Goal: Task Accomplishment & Management: Manage account settings

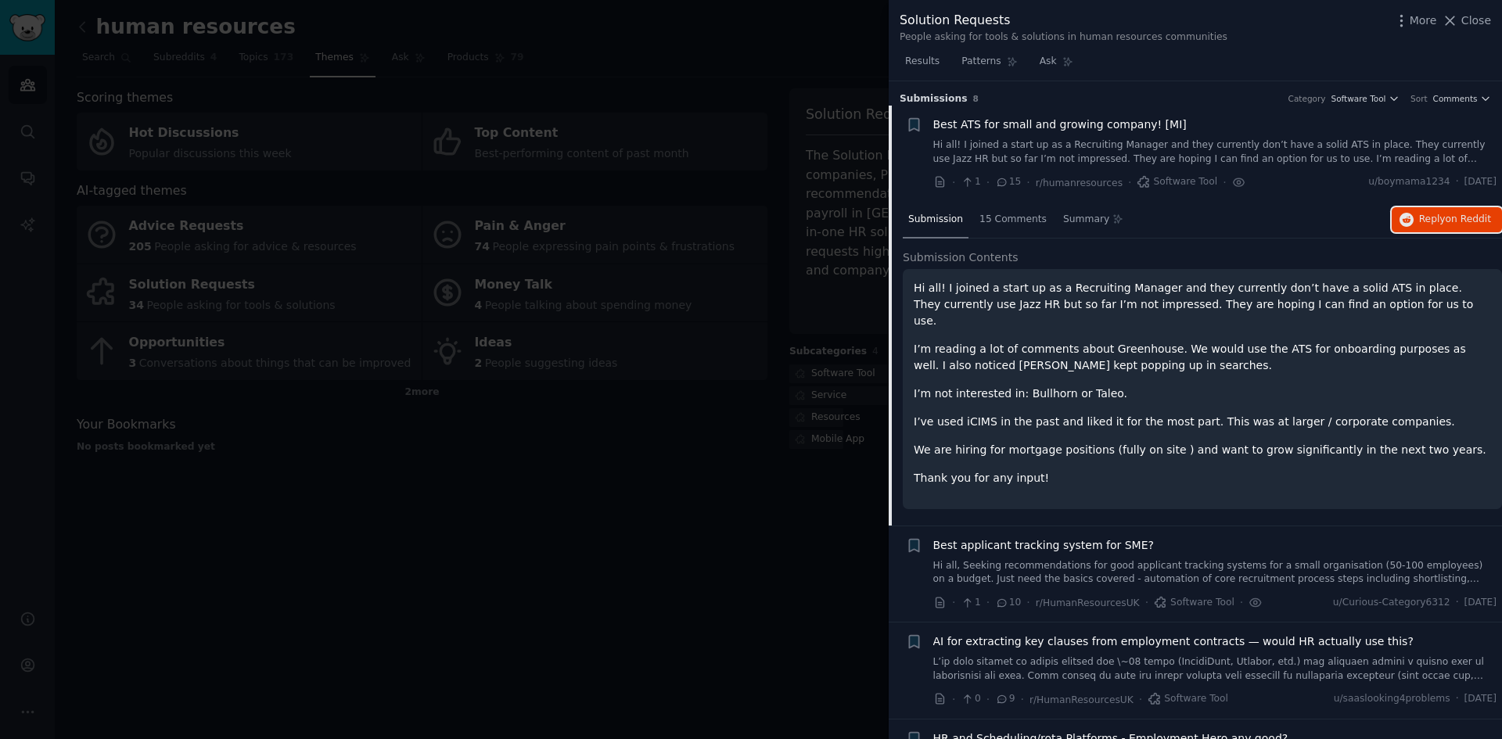
scroll to position [25, 0]
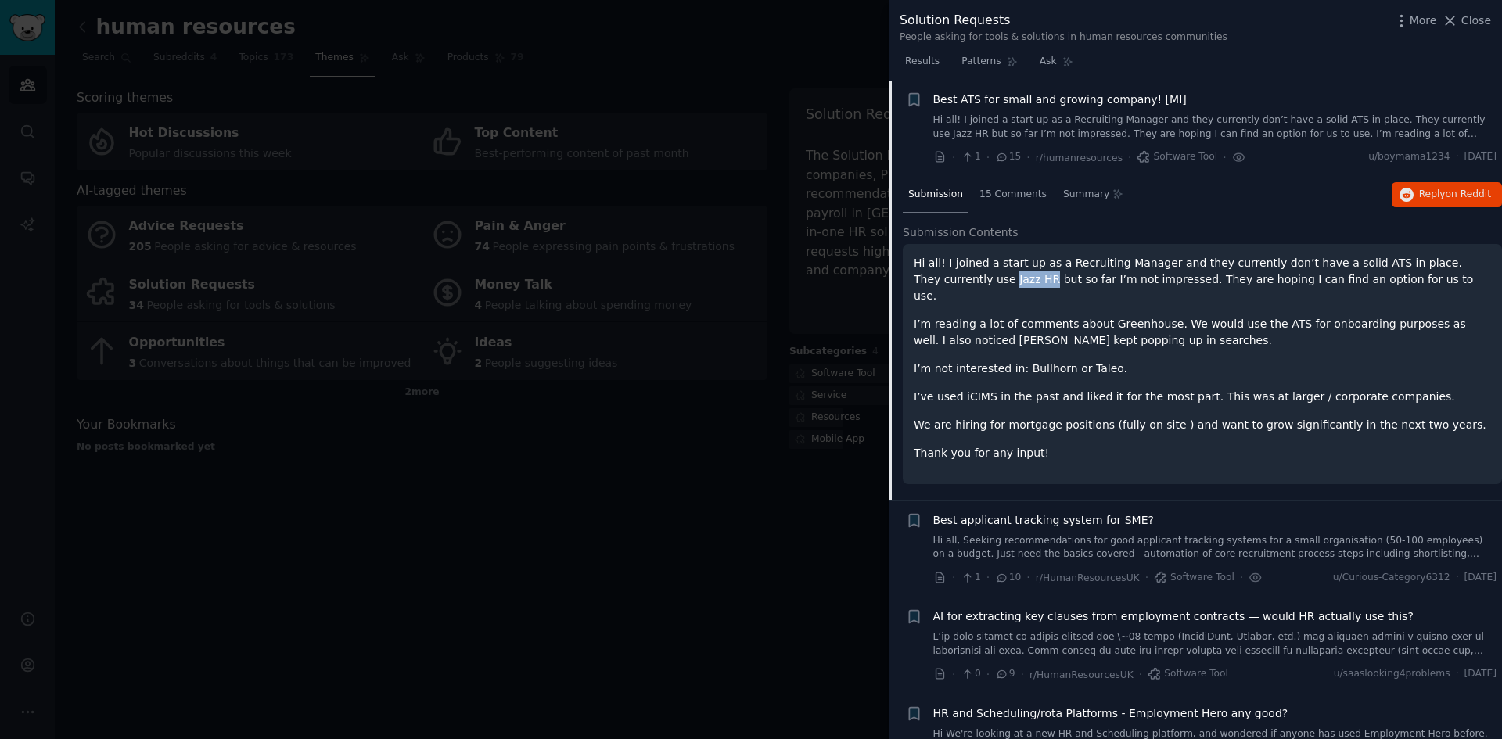
drag, startPoint x: 914, startPoint y: 279, endPoint x: 950, endPoint y: 279, distance: 36.0
click at [950, 279] on p "Hi all! I joined a start up as a Recruiting Manager and they currently don’t ha…" at bounding box center [1202, 279] width 577 height 49
copy p "Jazz HR"
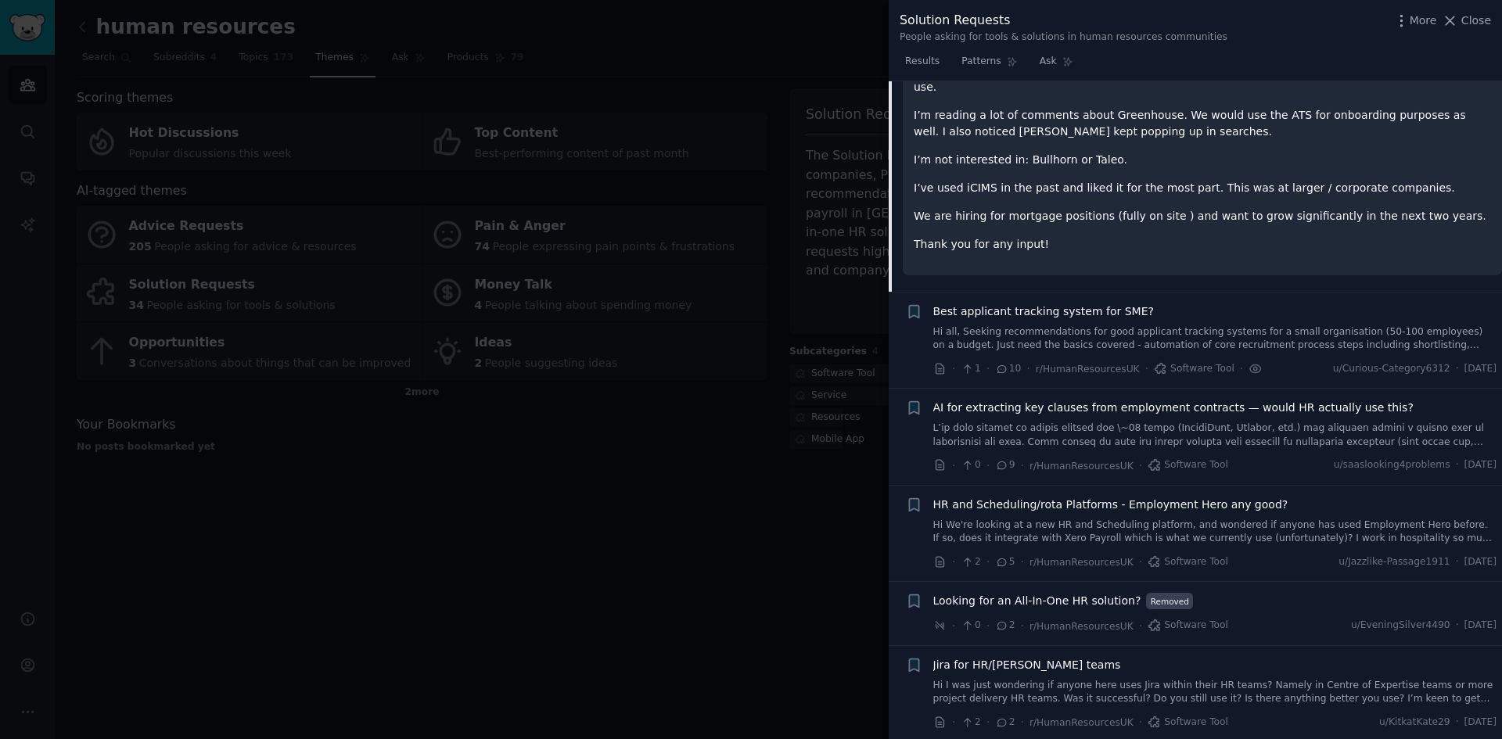
scroll to position [359, 0]
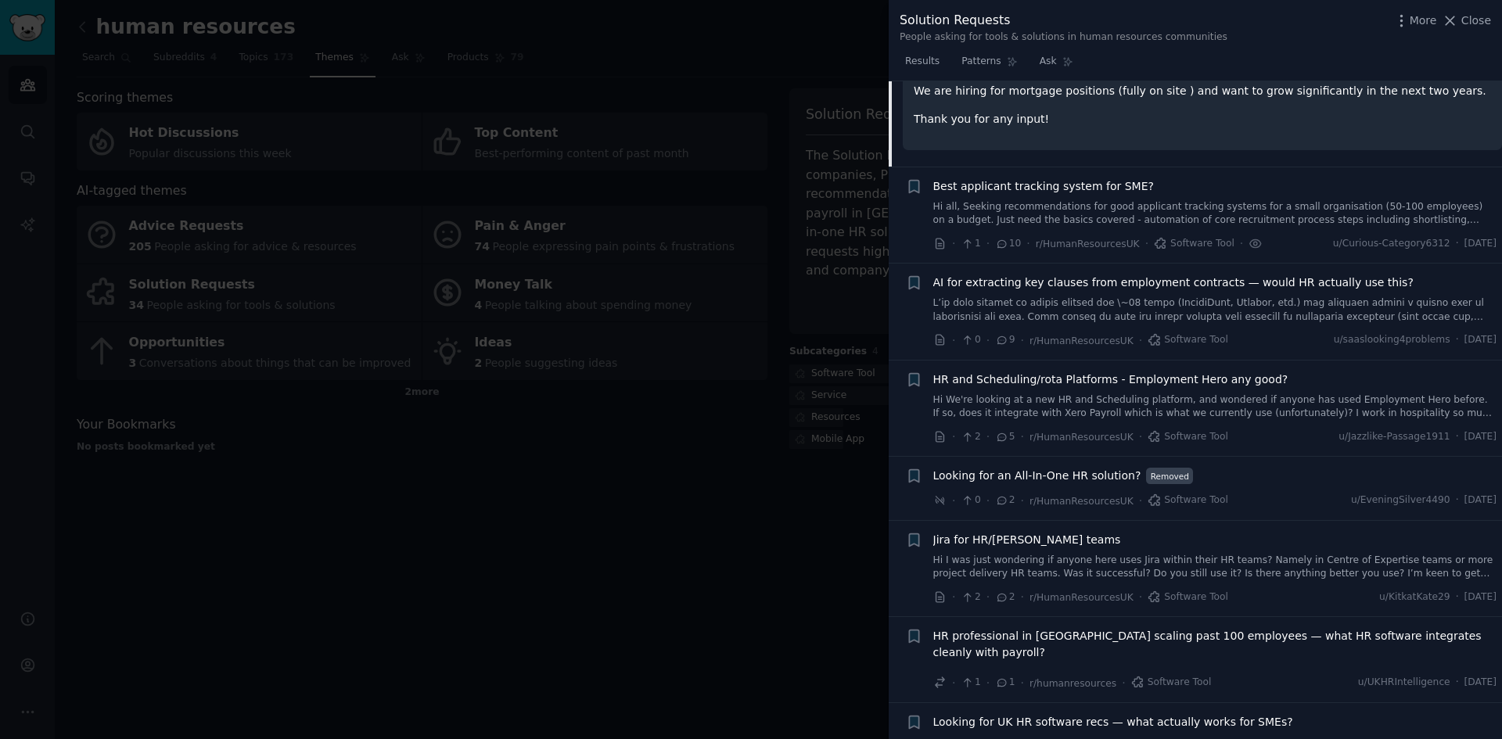
click at [1179, 275] on span "AI for extracting key clauses from employment contracts — would HR actually use…" at bounding box center [1173, 283] width 480 height 16
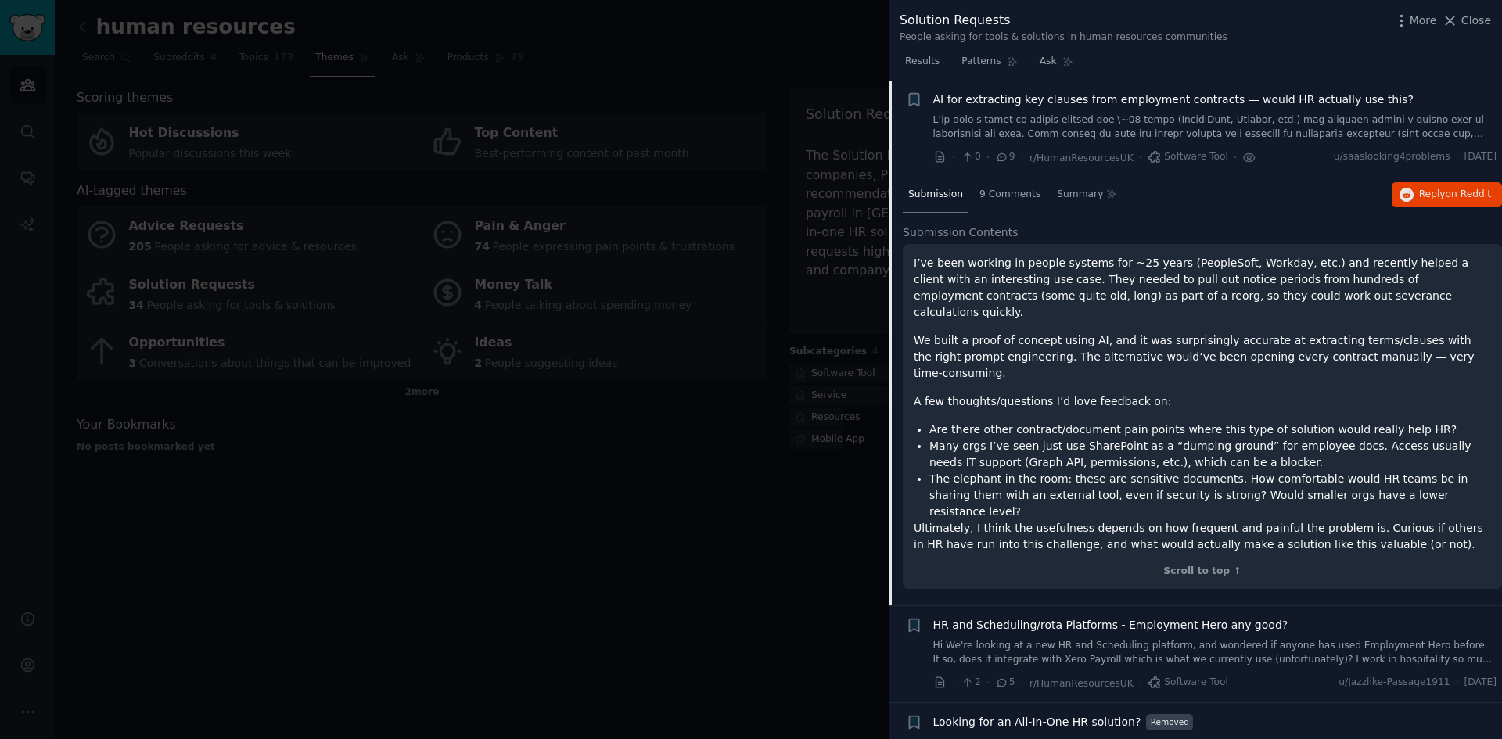
scroll to position [427, 0]
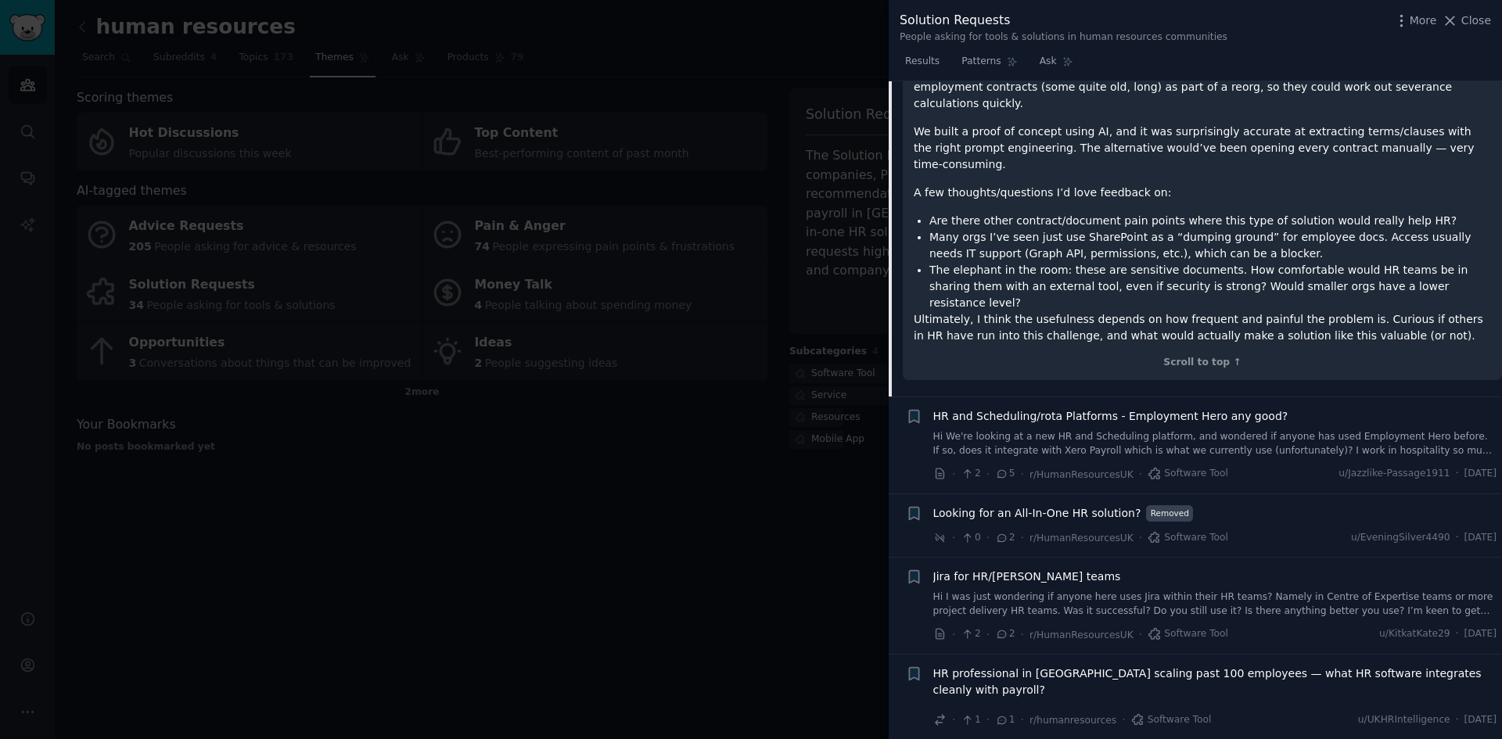
click at [1238, 408] on span "HR and Scheduling/rota Platforms - Employment Hero any good?" at bounding box center [1110, 416] width 355 height 16
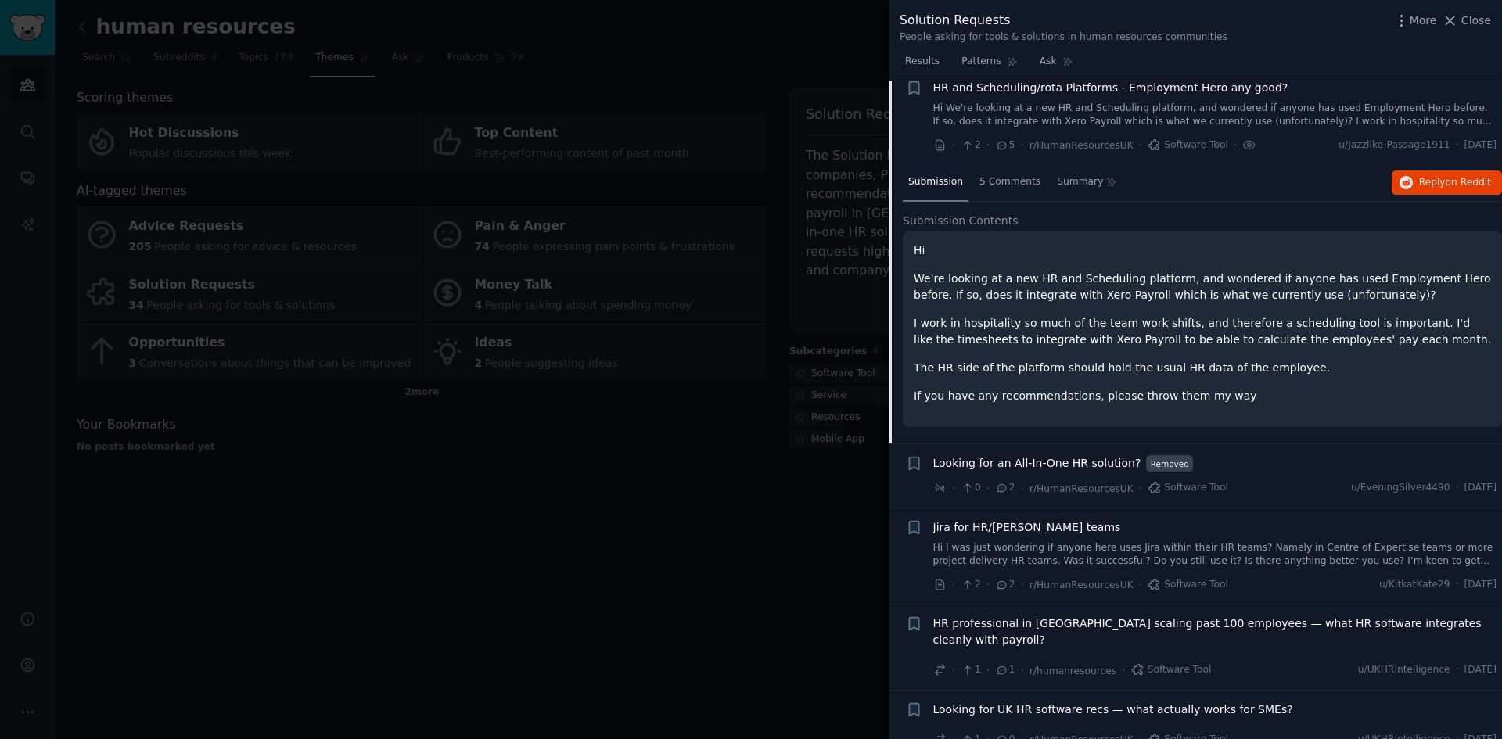
scroll to position [331, 0]
click at [1020, 463] on span "Looking for an All-In-One HR solution?" at bounding box center [1037, 459] width 208 height 16
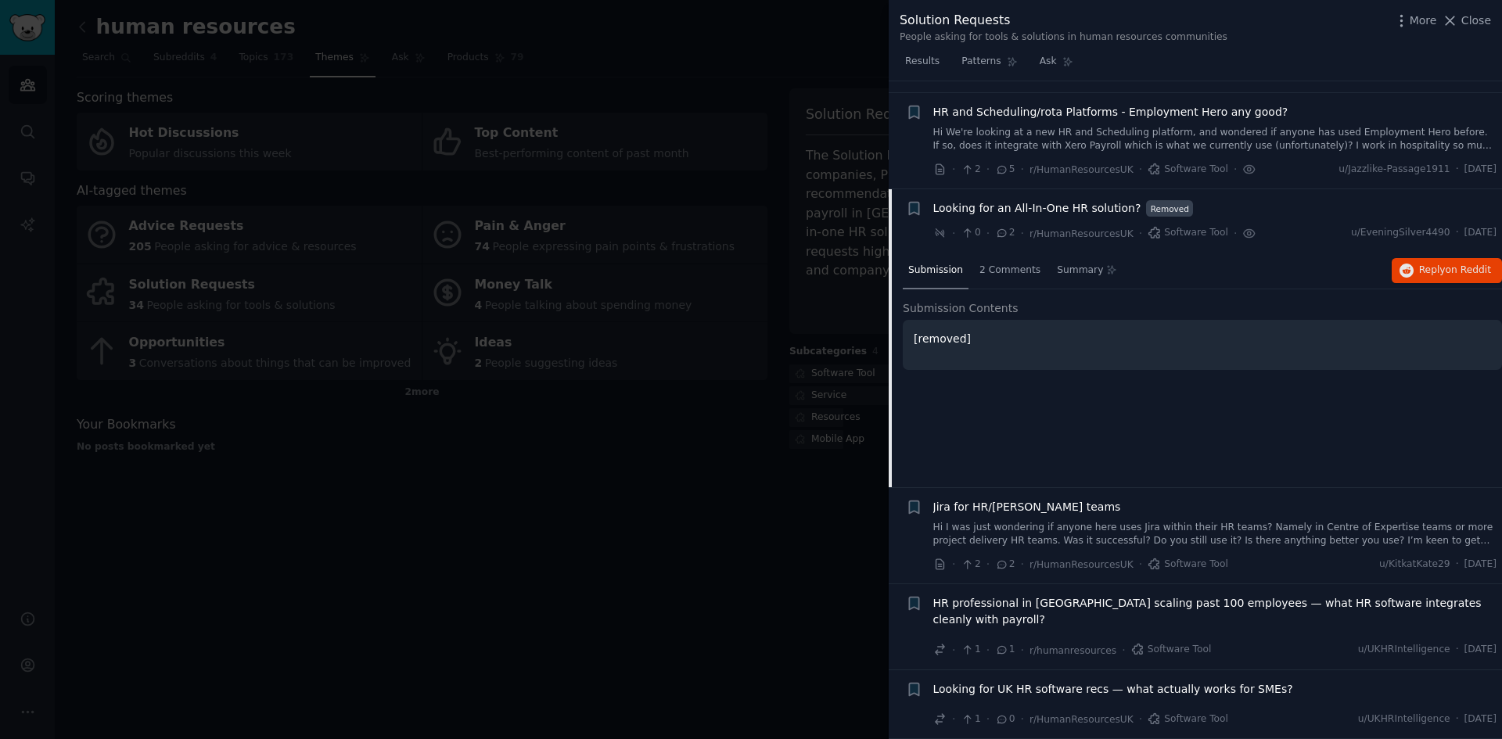
scroll to position [286, 0]
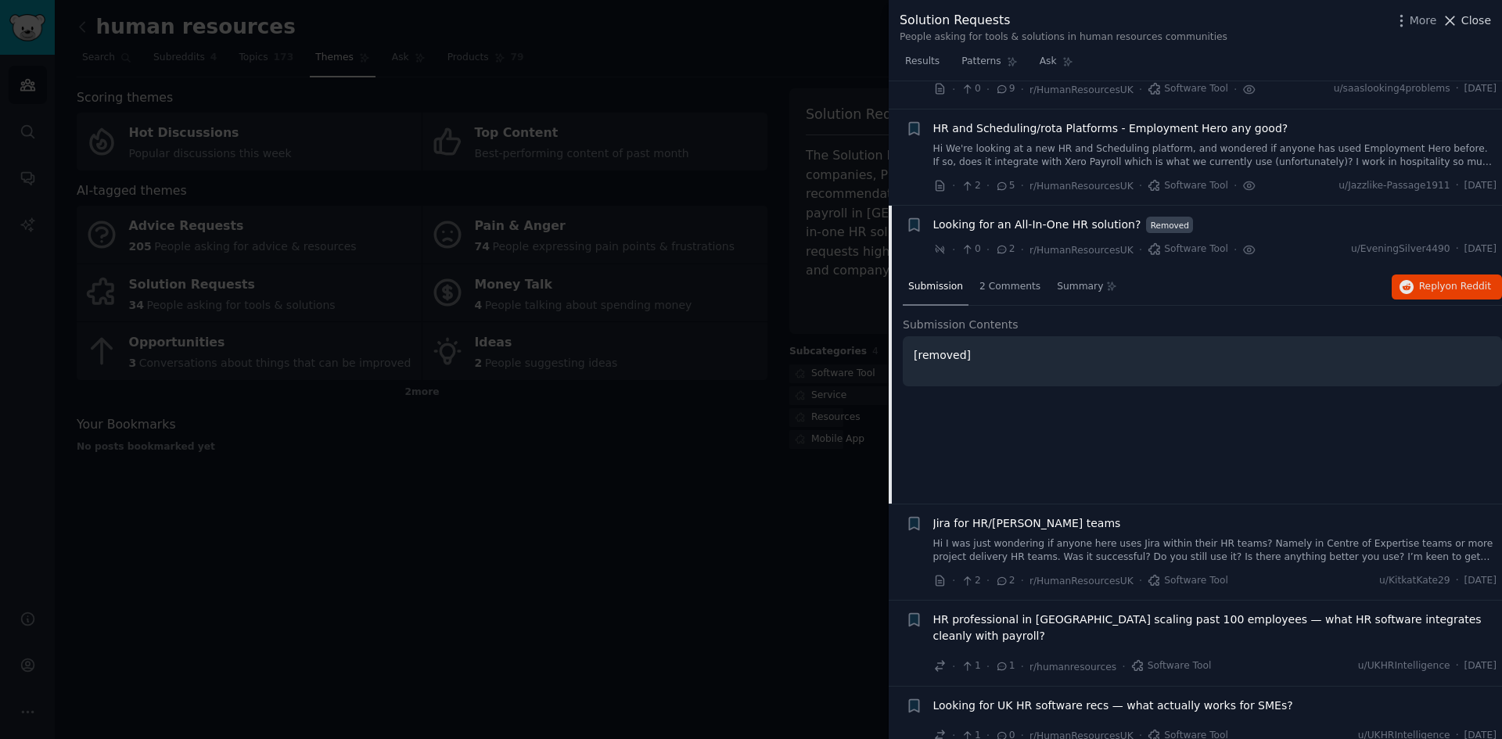
click at [1464, 17] on button "Close" at bounding box center [1466, 21] width 49 height 16
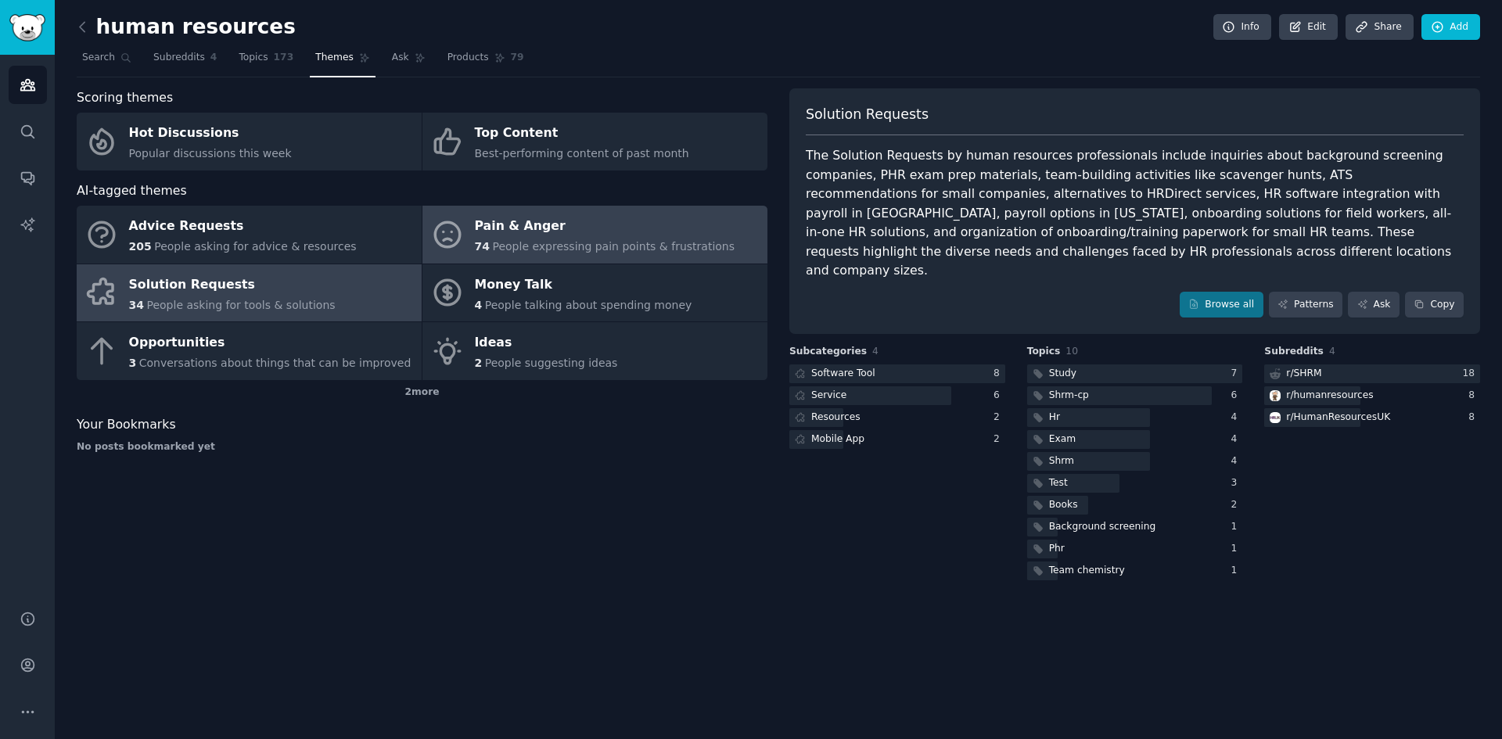
click at [590, 229] on div "Pain & Anger" at bounding box center [605, 226] width 260 height 25
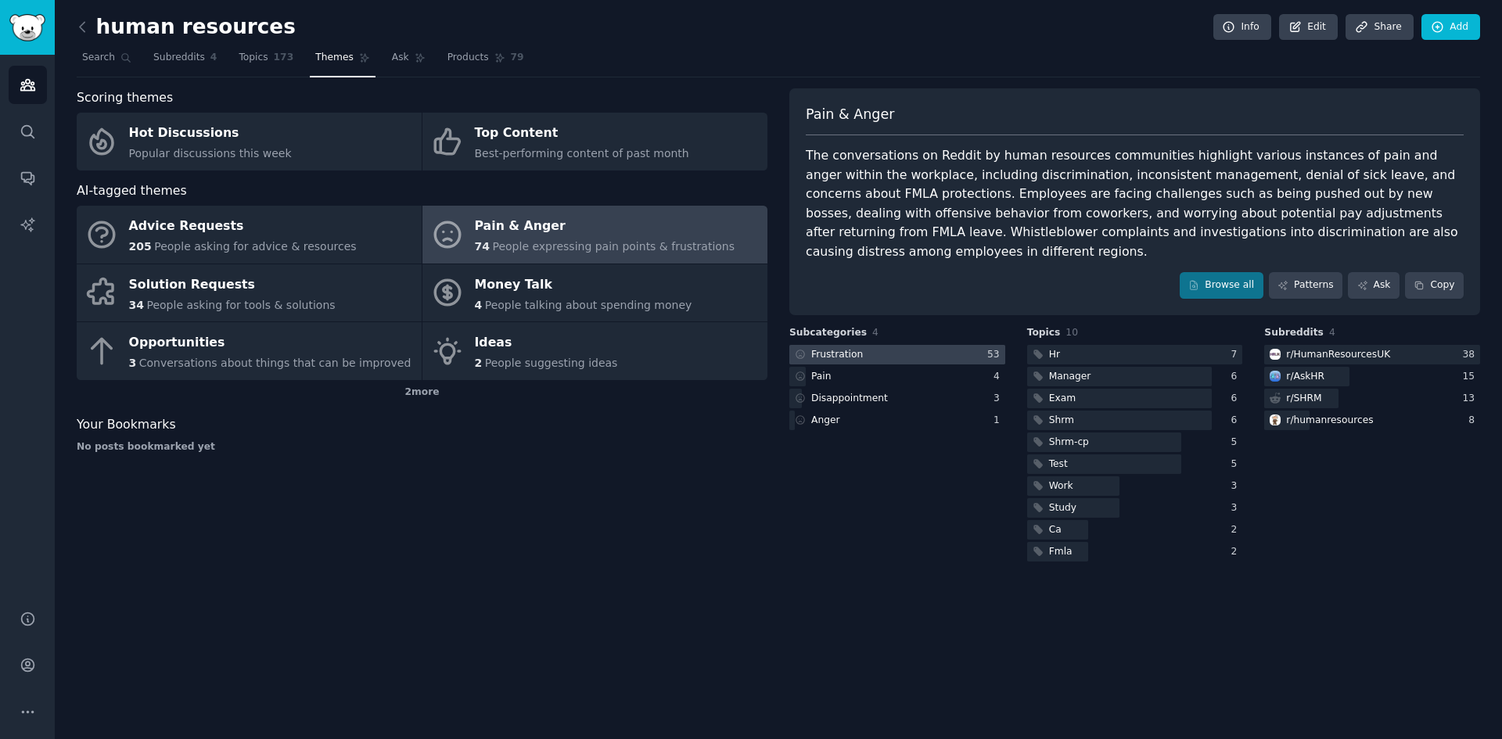
click at [900, 345] on div at bounding box center [897, 355] width 216 height 20
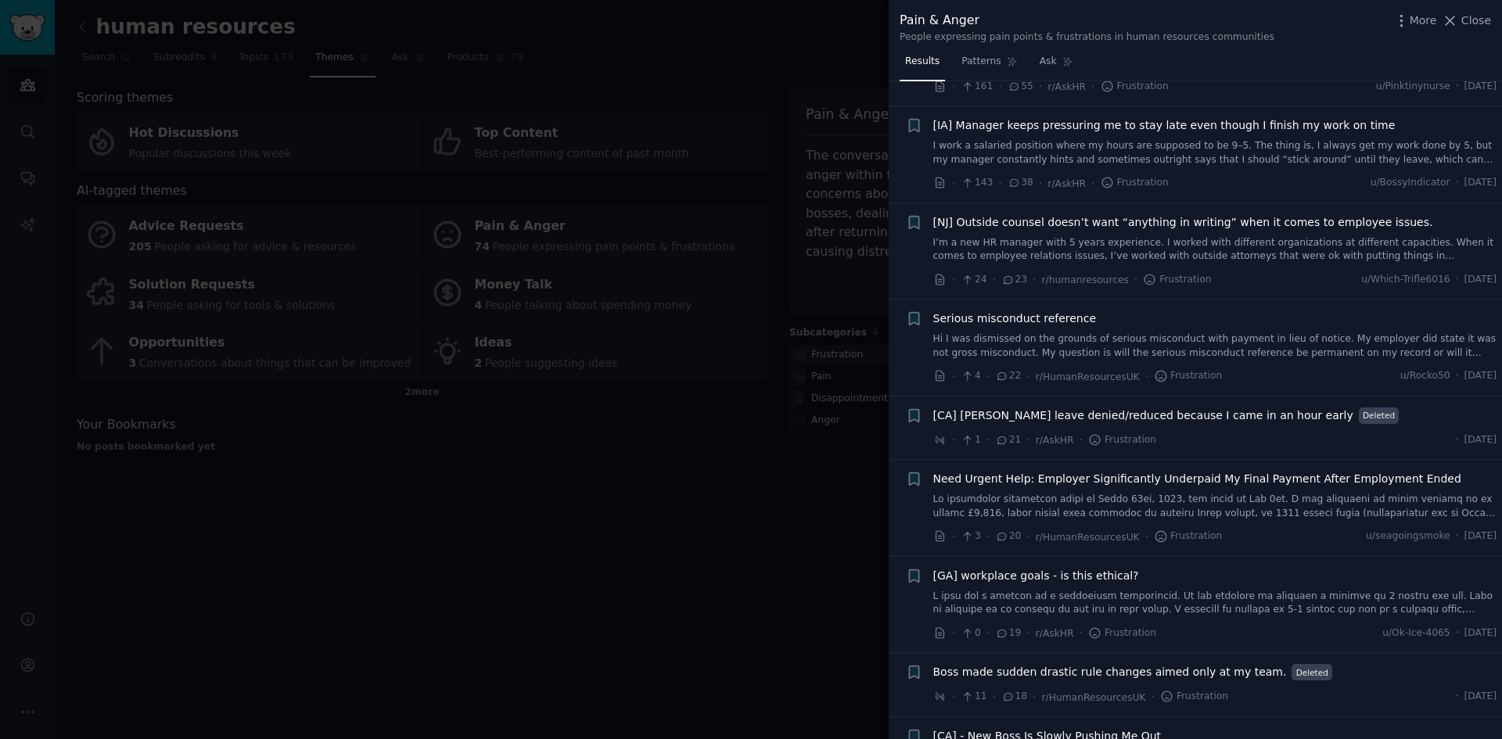
scroll to position [209, 0]
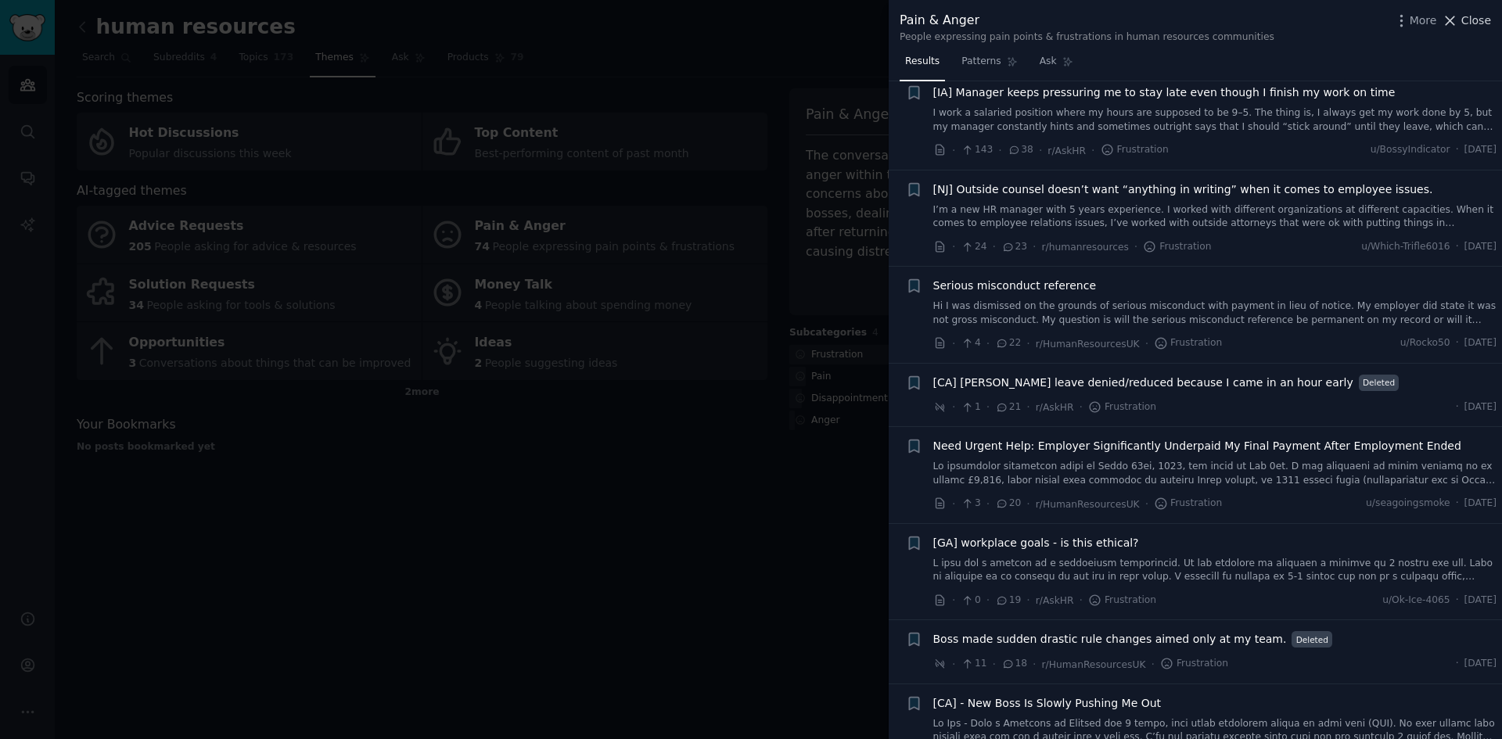
click at [1466, 17] on span "Close" at bounding box center [1476, 21] width 30 height 16
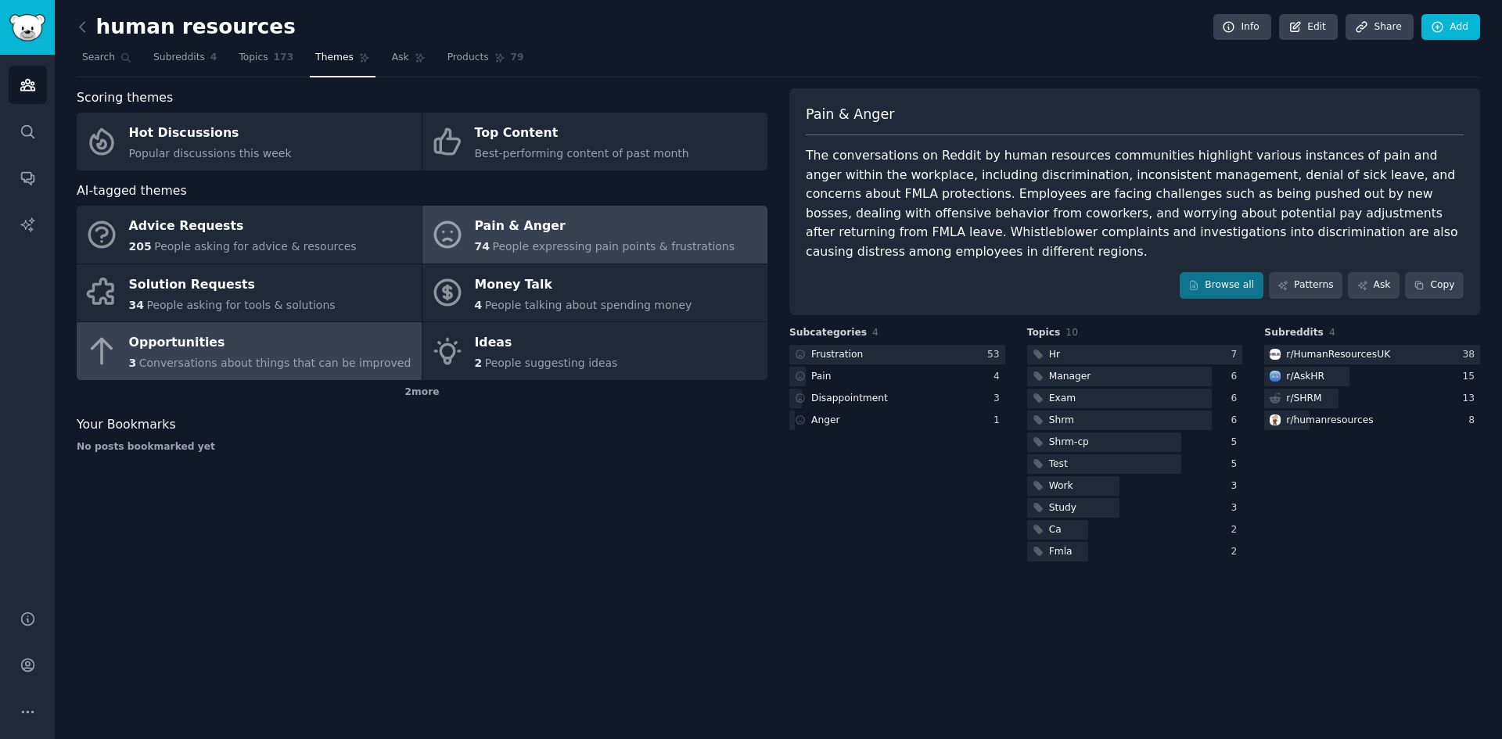
click at [293, 349] on div "Opportunities" at bounding box center [270, 343] width 282 height 25
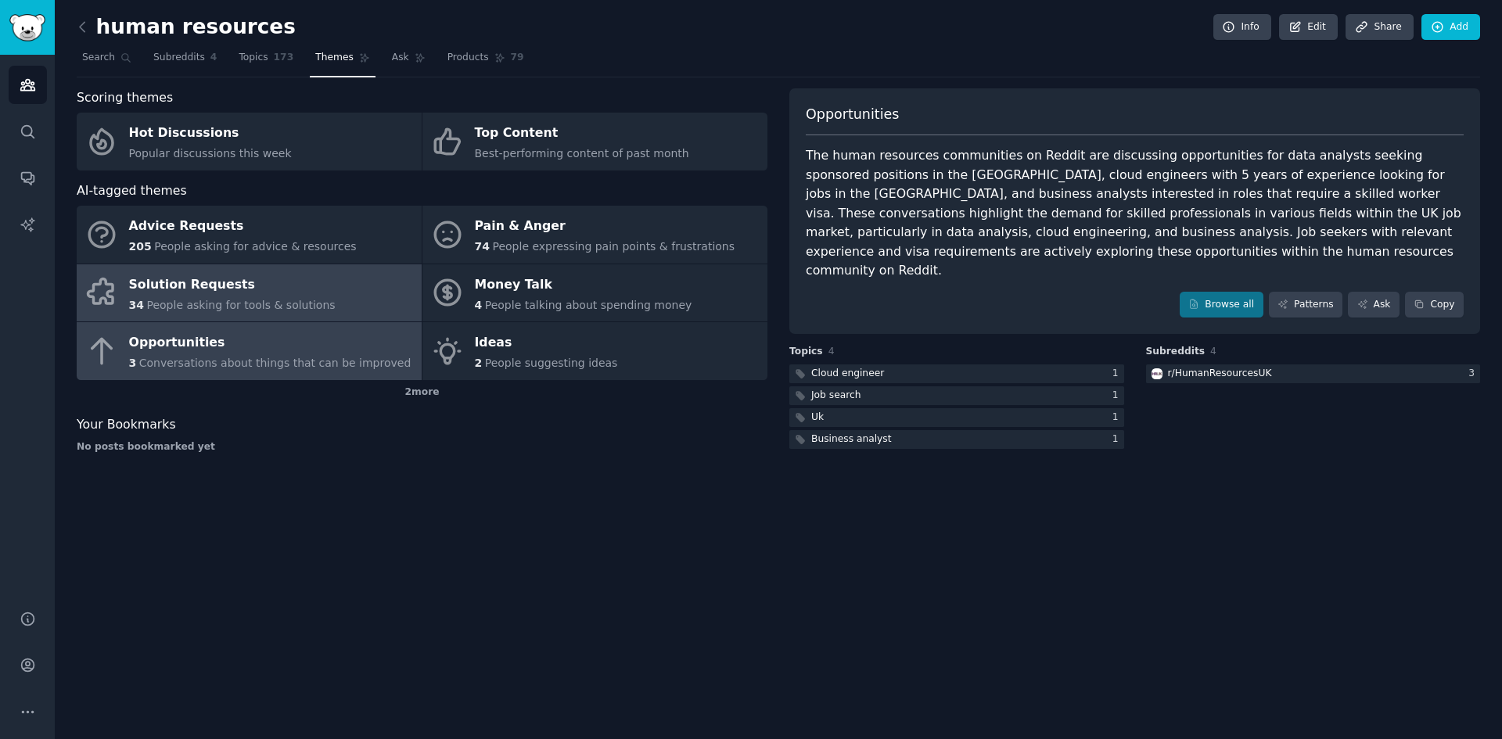
click at [145, 271] on link "Solution Requests 34 People asking for tools & solutions" at bounding box center [249, 293] width 345 height 58
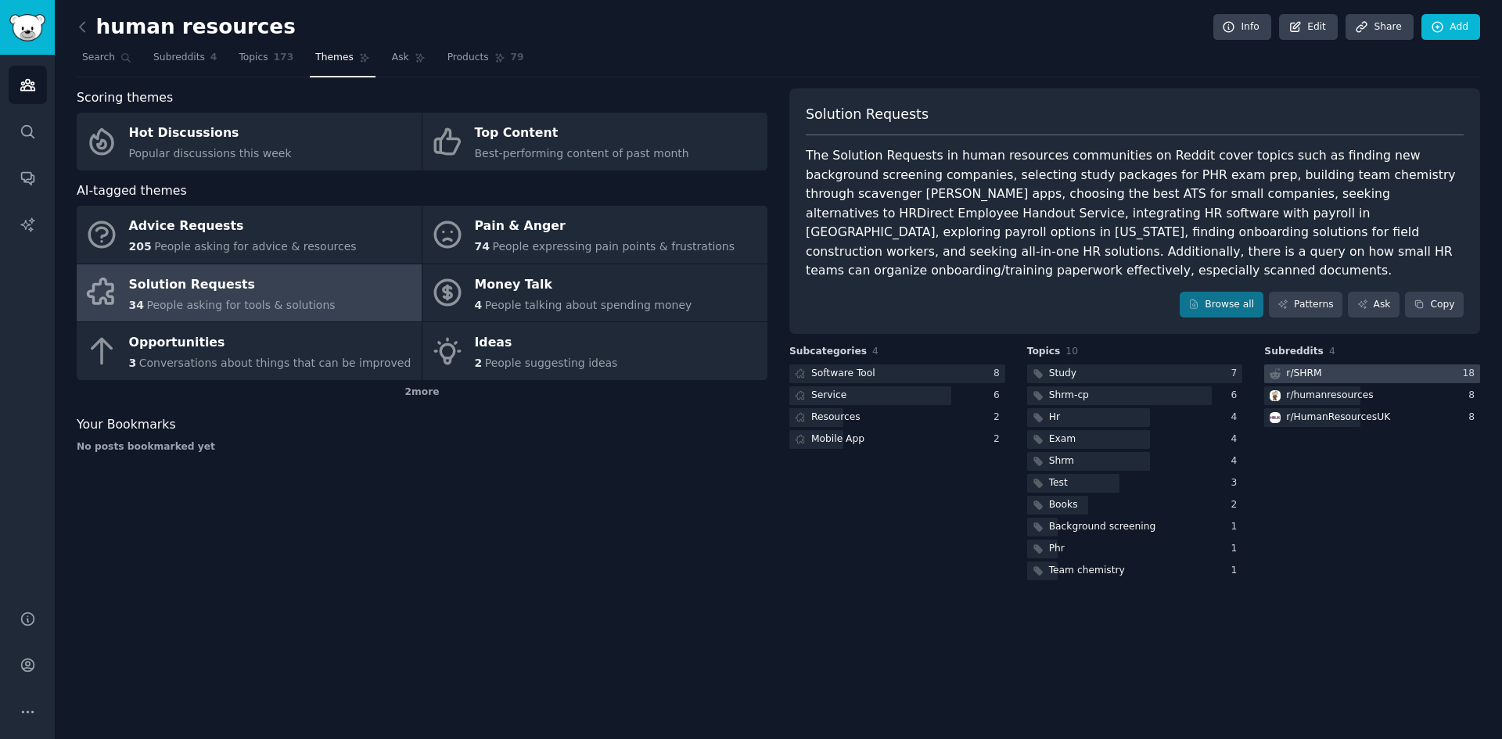
click at [1315, 367] on div "r/ SHRM" at bounding box center [1303, 374] width 35 height 14
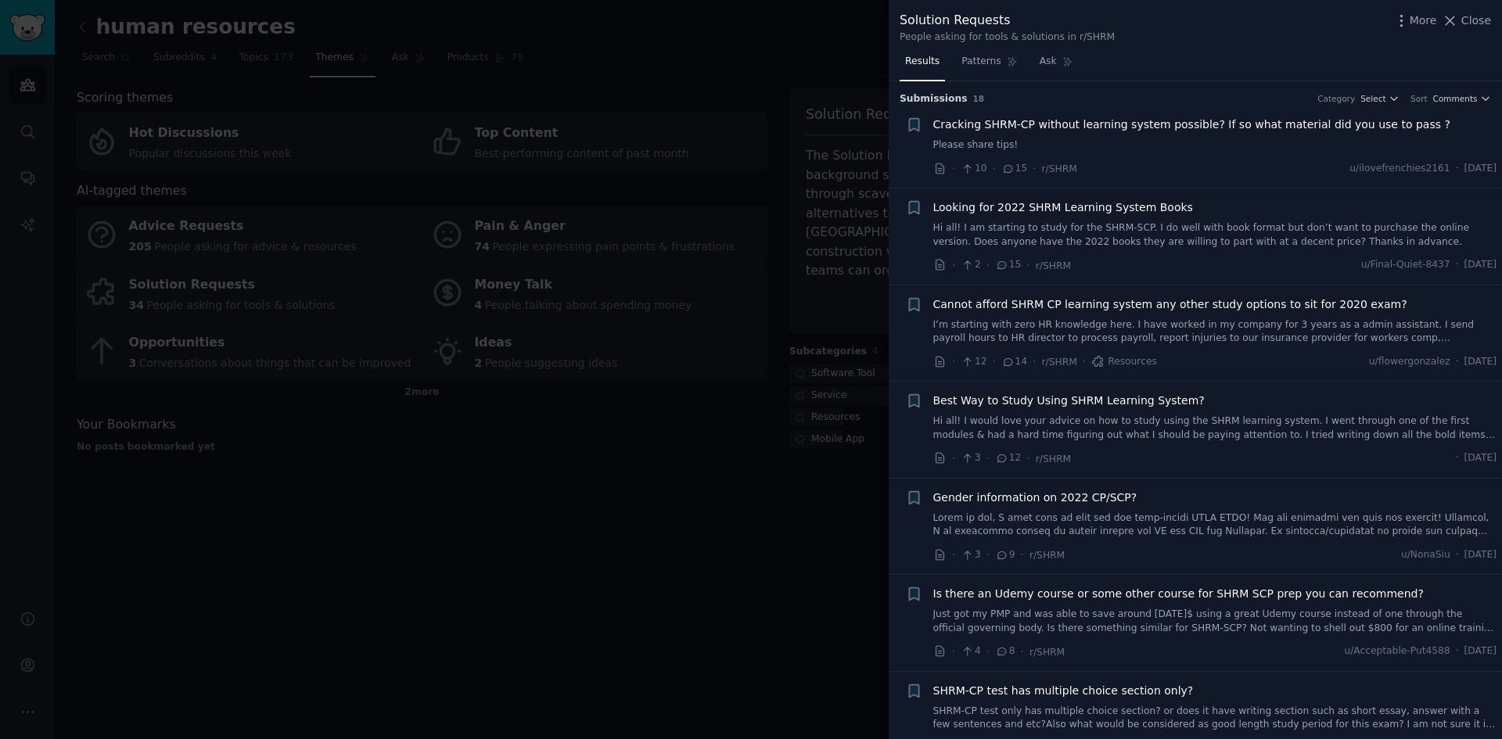
click at [720, 64] on div at bounding box center [751, 369] width 1502 height 739
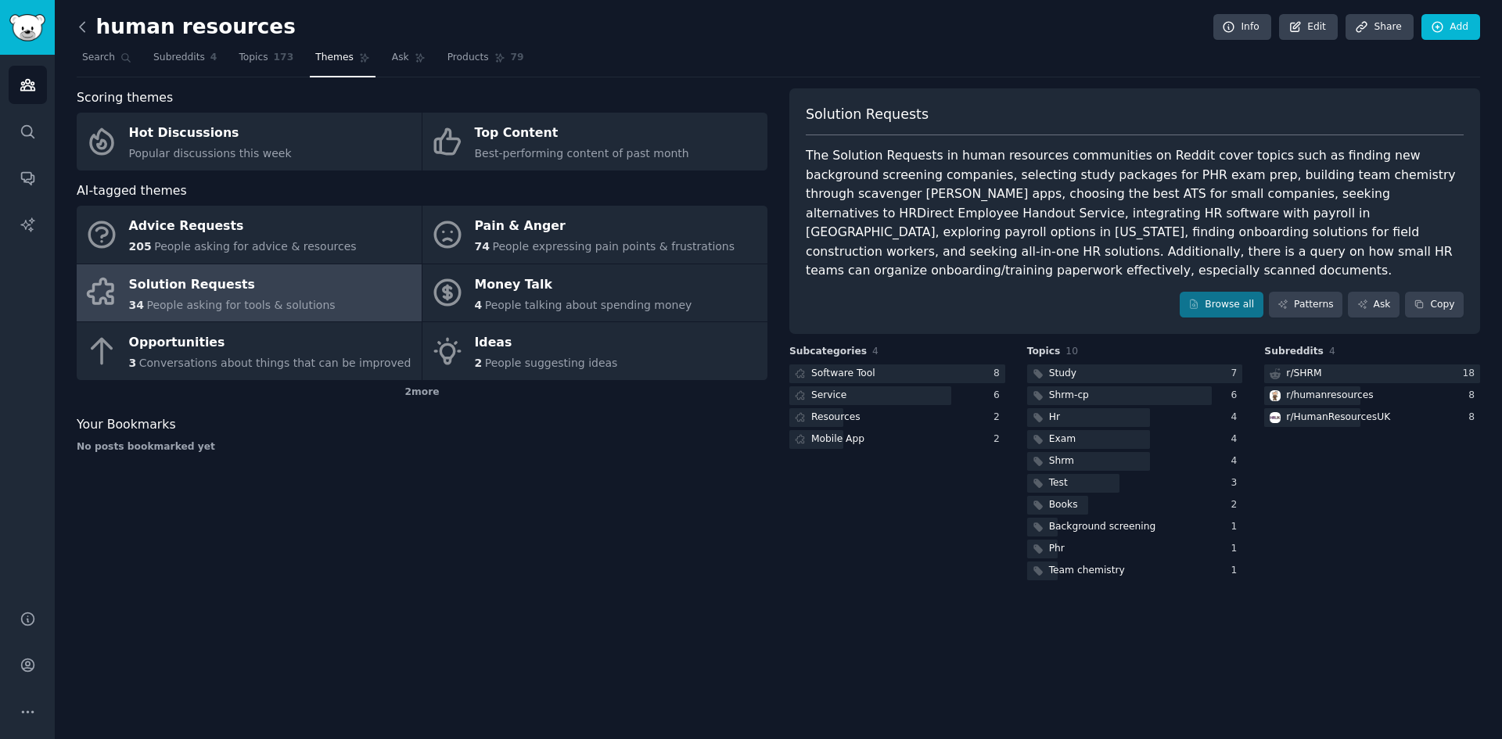
click at [87, 25] on icon at bounding box center [82, 27] width 16 height 16
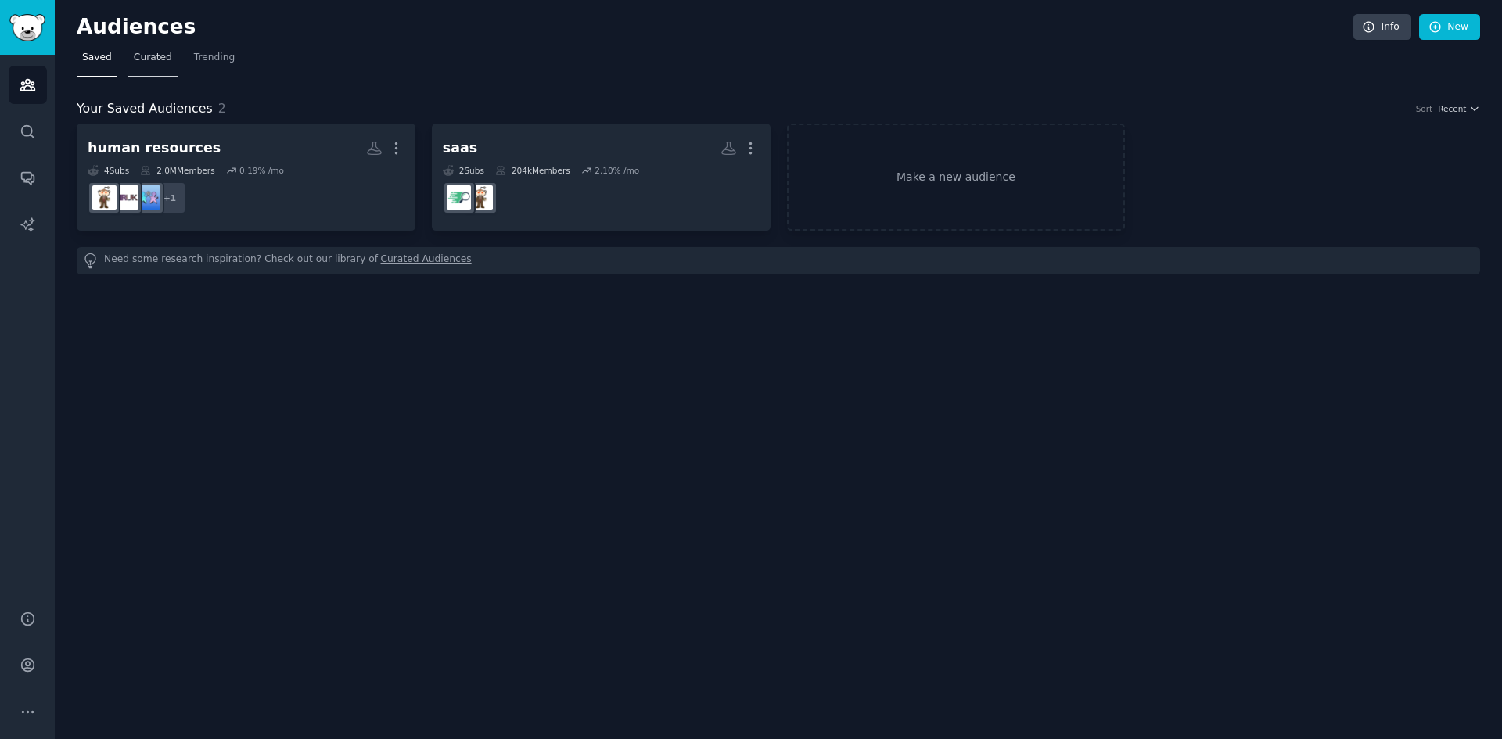
click at [152, 57] on span "Curated" at bounding box center [153, 58] width 38 height 14
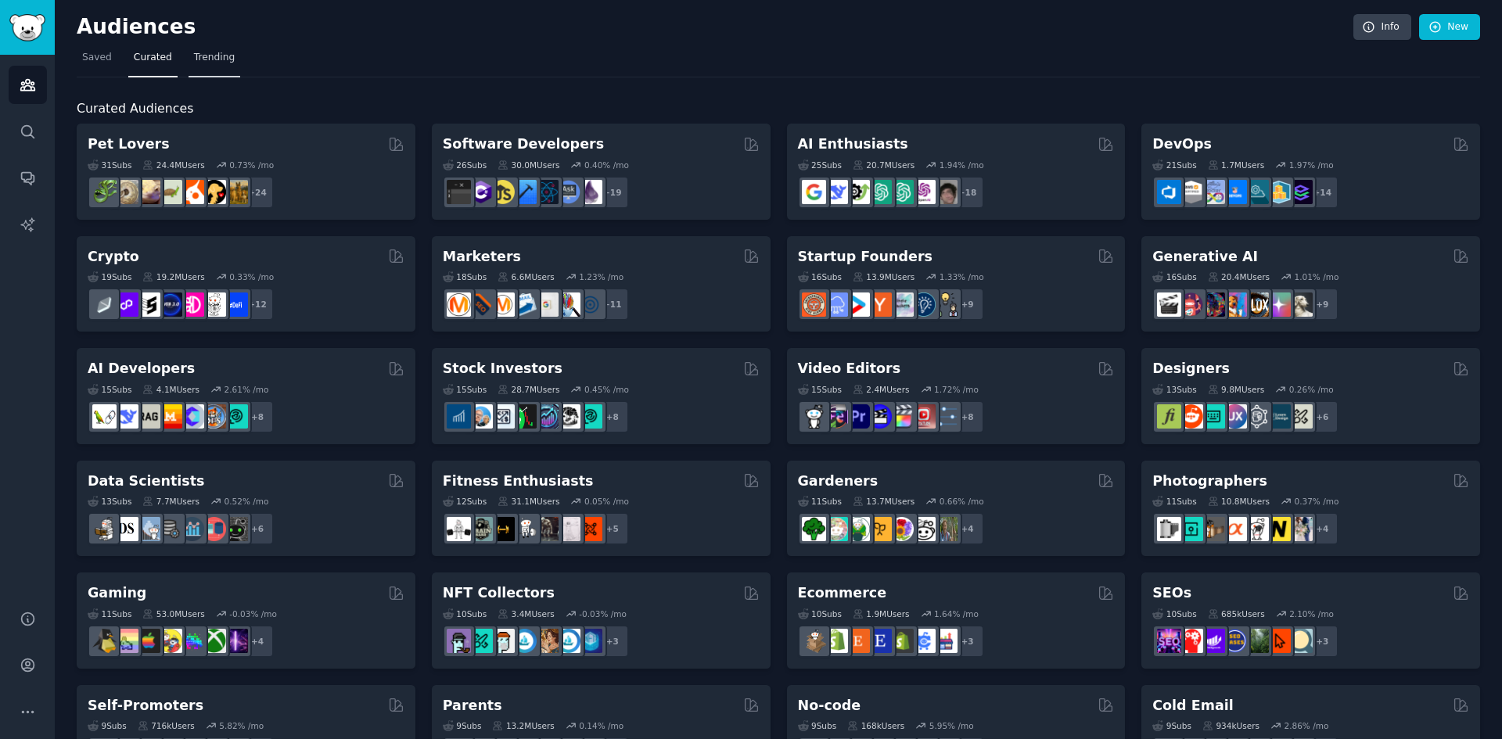
click at [200, 60] on span "Trending" at bounding box center [214, 58] width 41 height 14
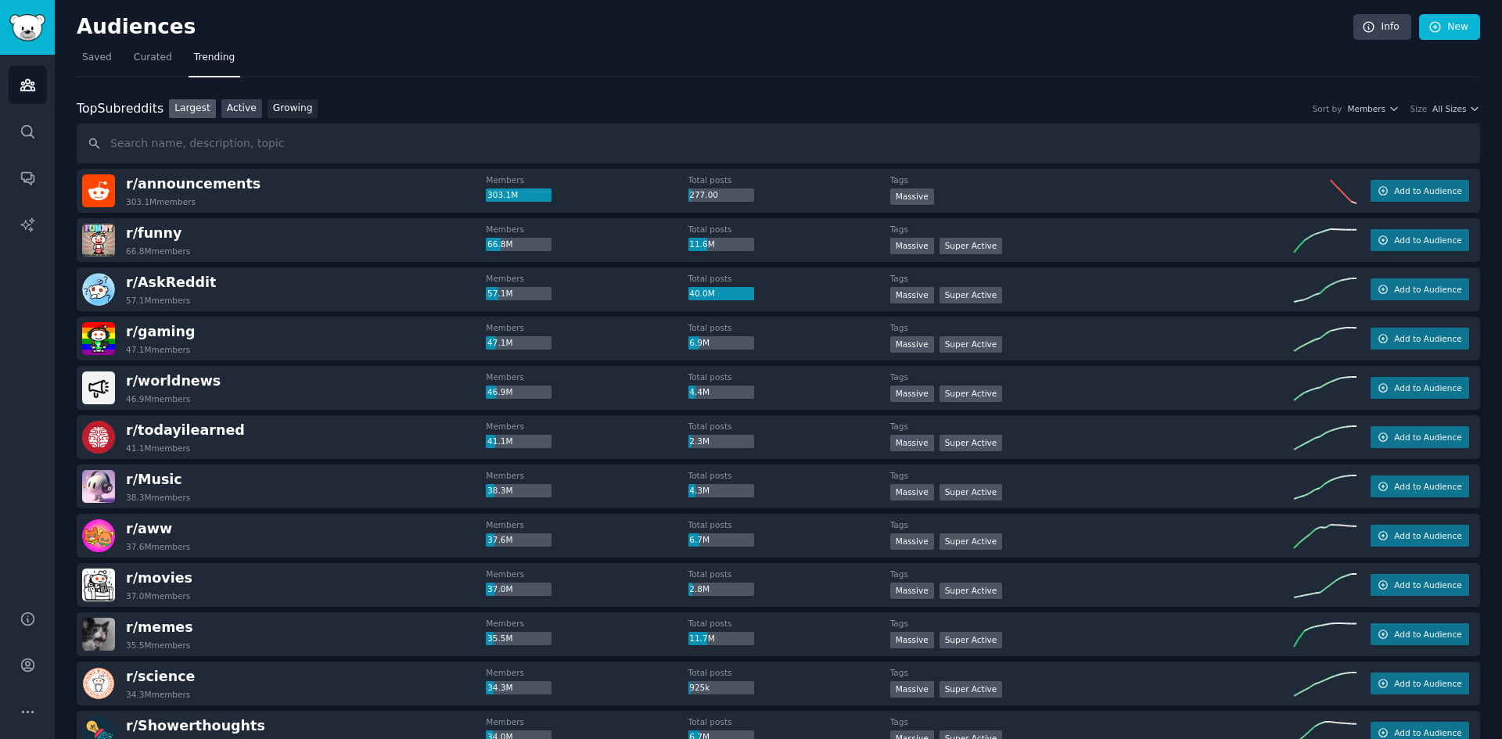
click at [231, 106] on link "Active" at bounding box center [241, 109] width 41 height 20
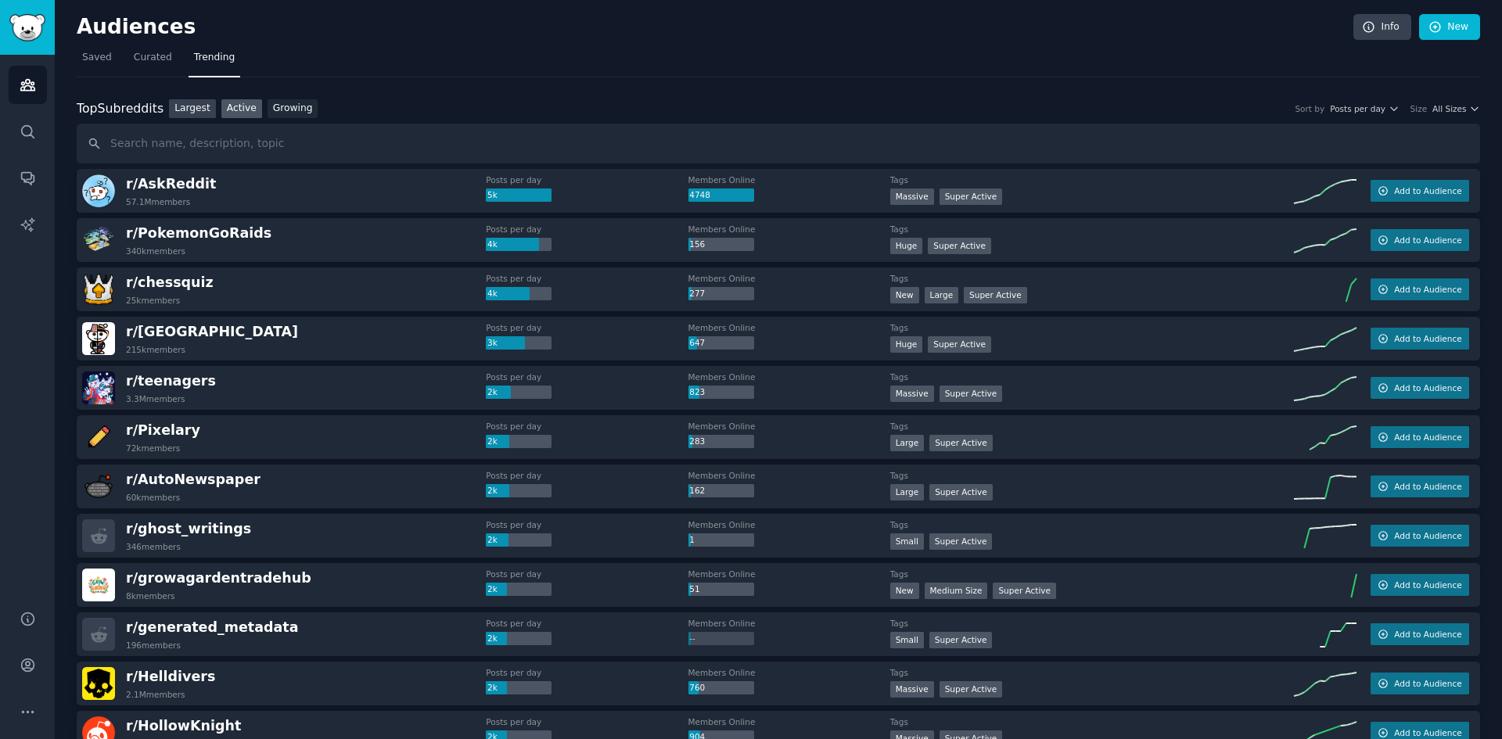
click at [194, 106] on link "Largest" at bounding box center [192, 109] width 47 height 20
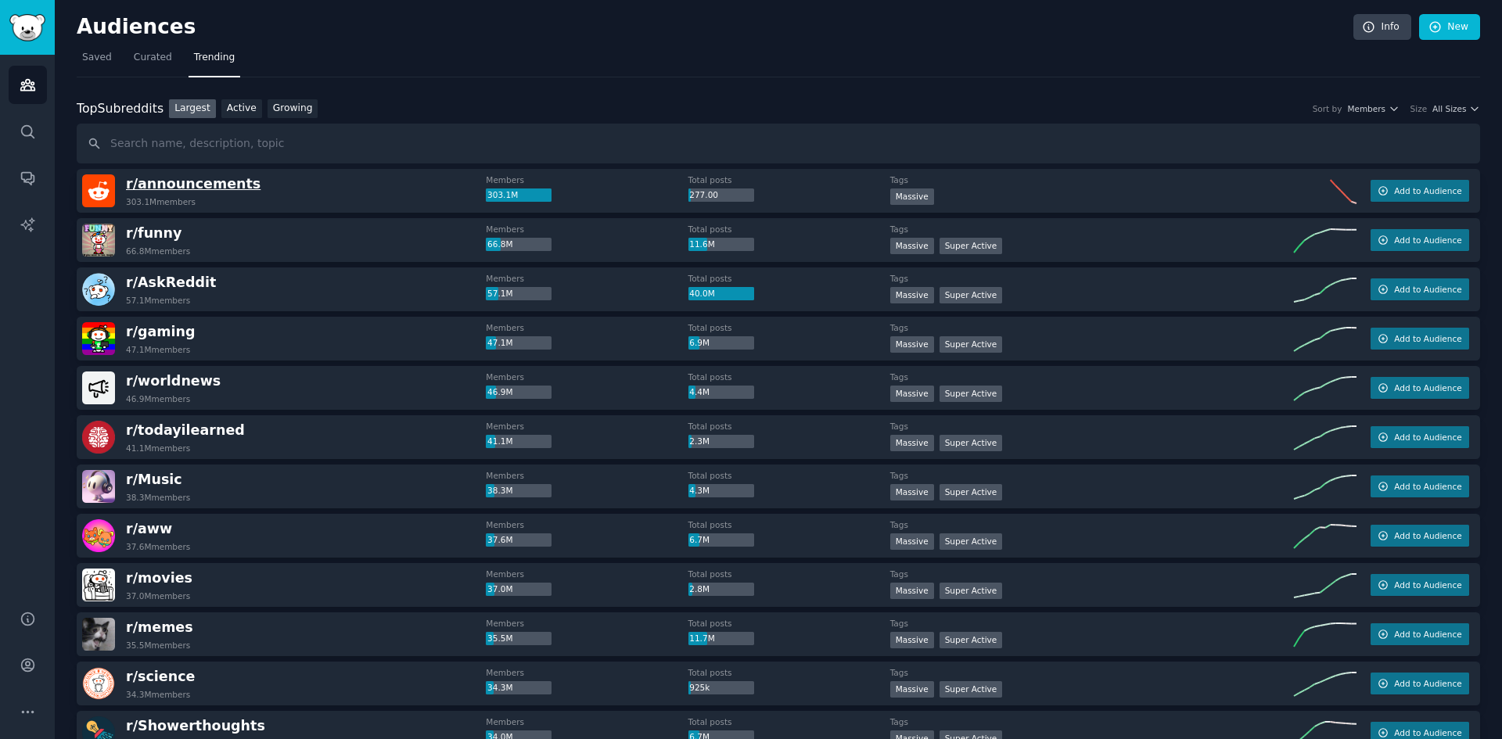
click at [199, 184] on span "r/ announcements" at bounding box center [193, 184] width 135 height 16
click at [195, 180] on span "r/ announcements" at bounding box center [193, 184] width 135 height 16
click at [339, 185] on div "r/ announcements 303.1M members" at bounding box center [284, 190] width 404 height 33
click at [241, 109] on link "Active" at bounding box center [241, 109] width 41 height 20
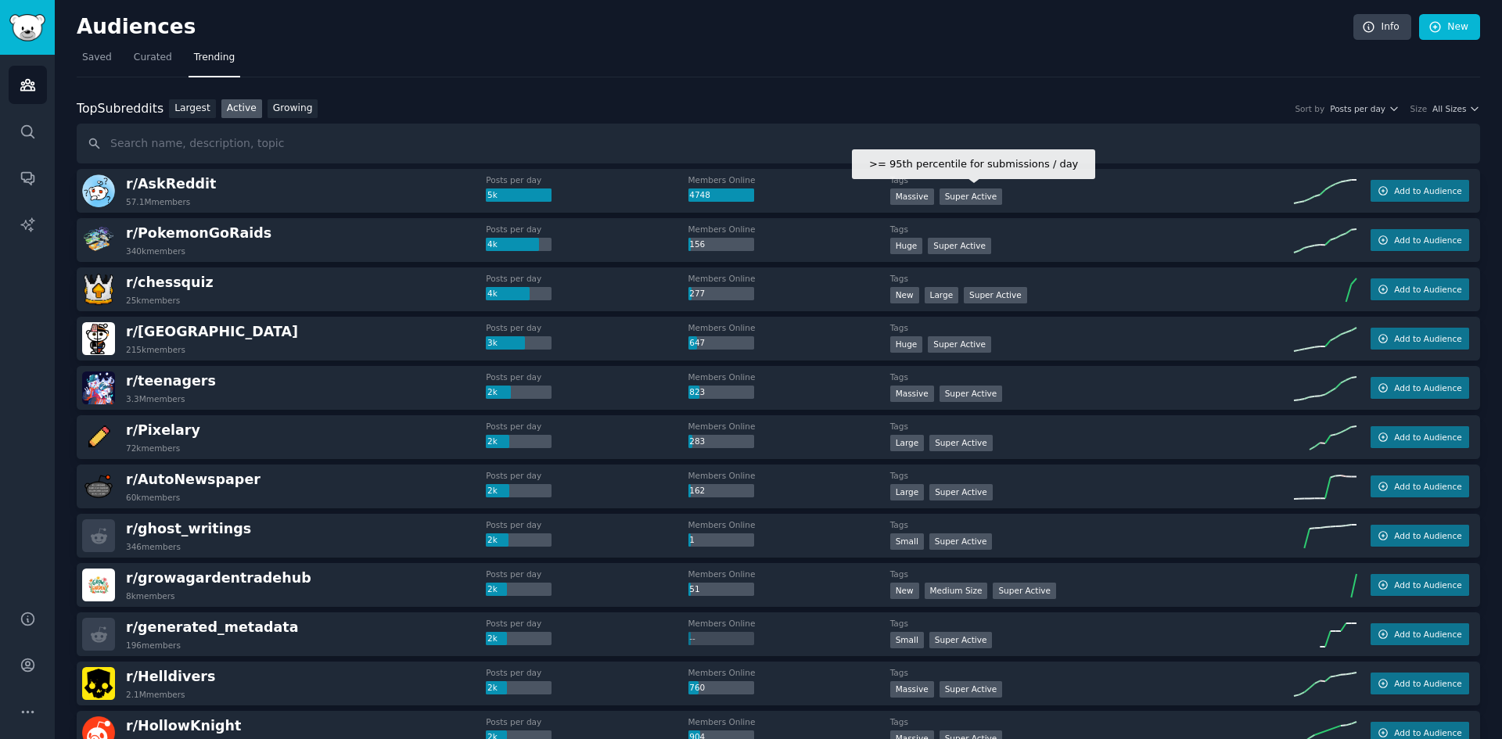
click at [939, 192] on div "Super Active" at bounding box center [970, 197] width 63 height 16
click at [280, 114] on link "Growing" at bounding box center [293, 109] width 51 height 20
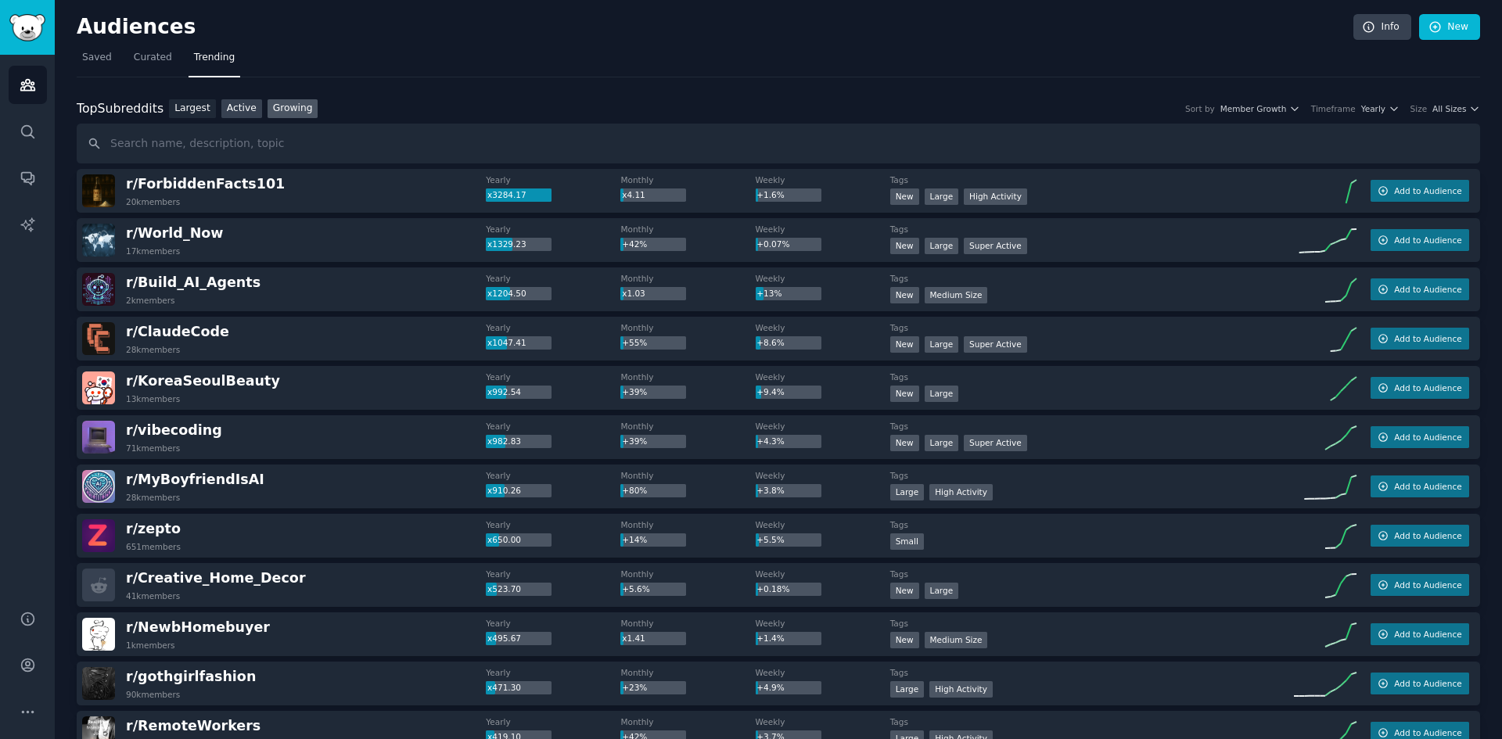
click at [223, 109] on link "Active" at bounding box center [241, 109] width 41 height 20
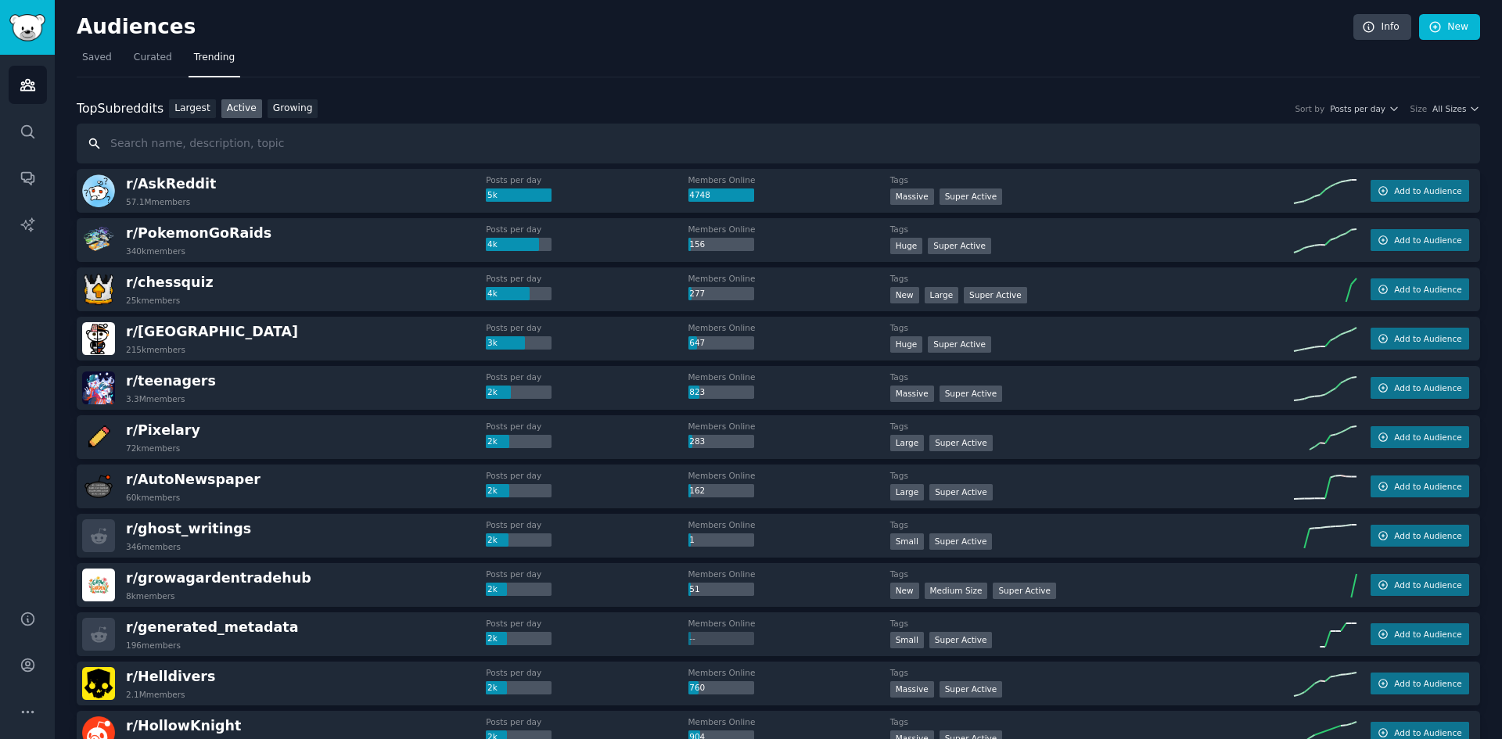
click at [278, 138] on input "text" at bounding box center [778, 144] width 1403 height 40
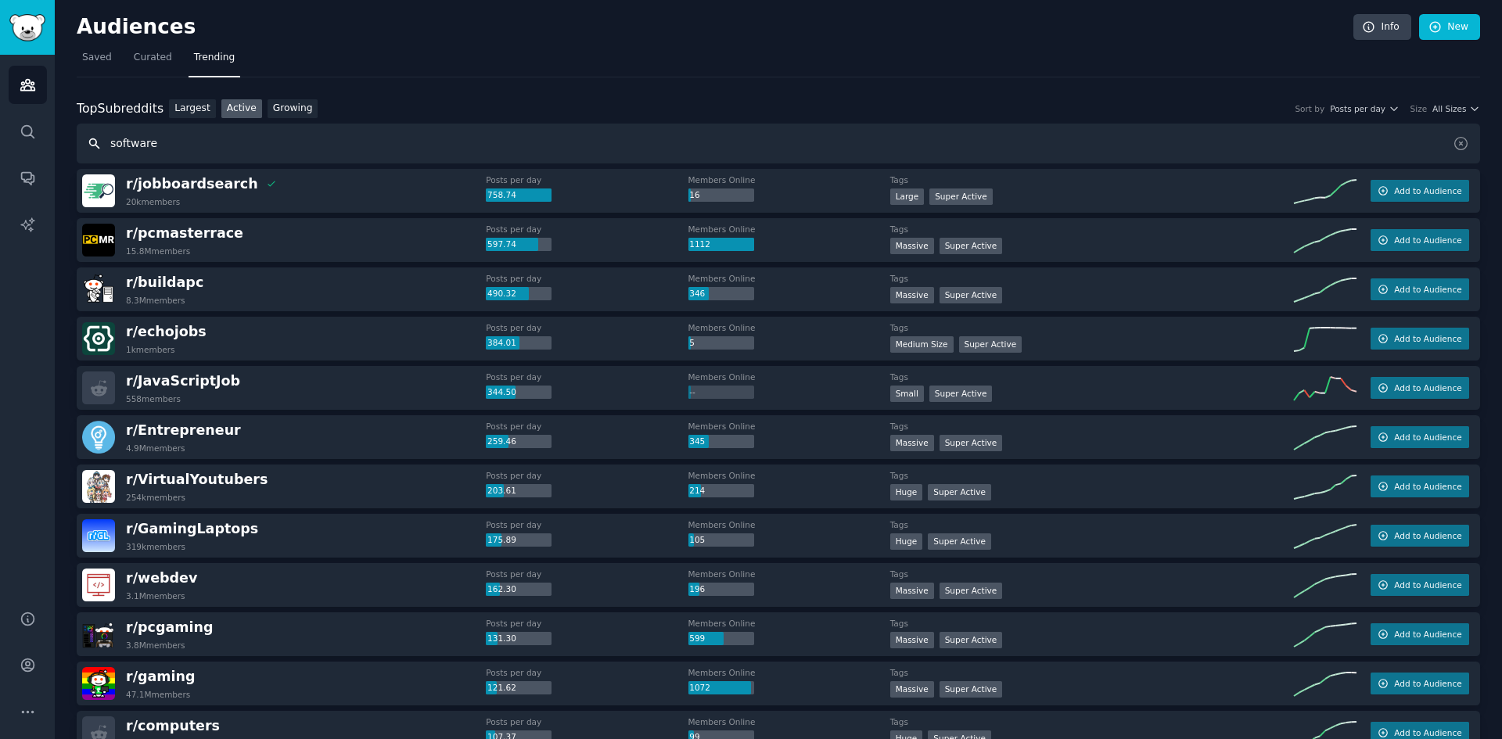
click at [338, 153] on input "software" at bounding box center [778, 144] width 1403 height 40
type input "venture"
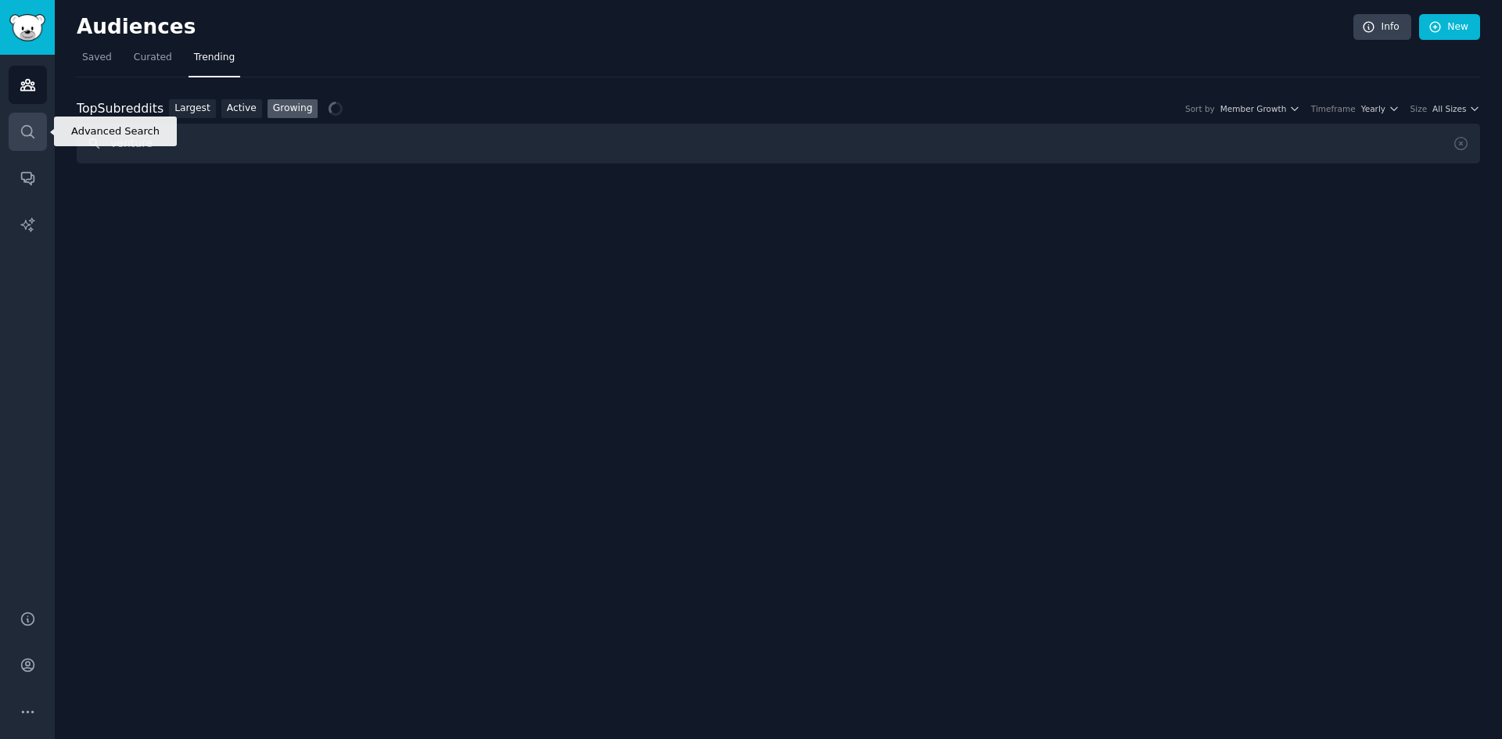
click at [33, 134] on icon "Sidebar" at bounding box center [28, 132] width 16 height 16
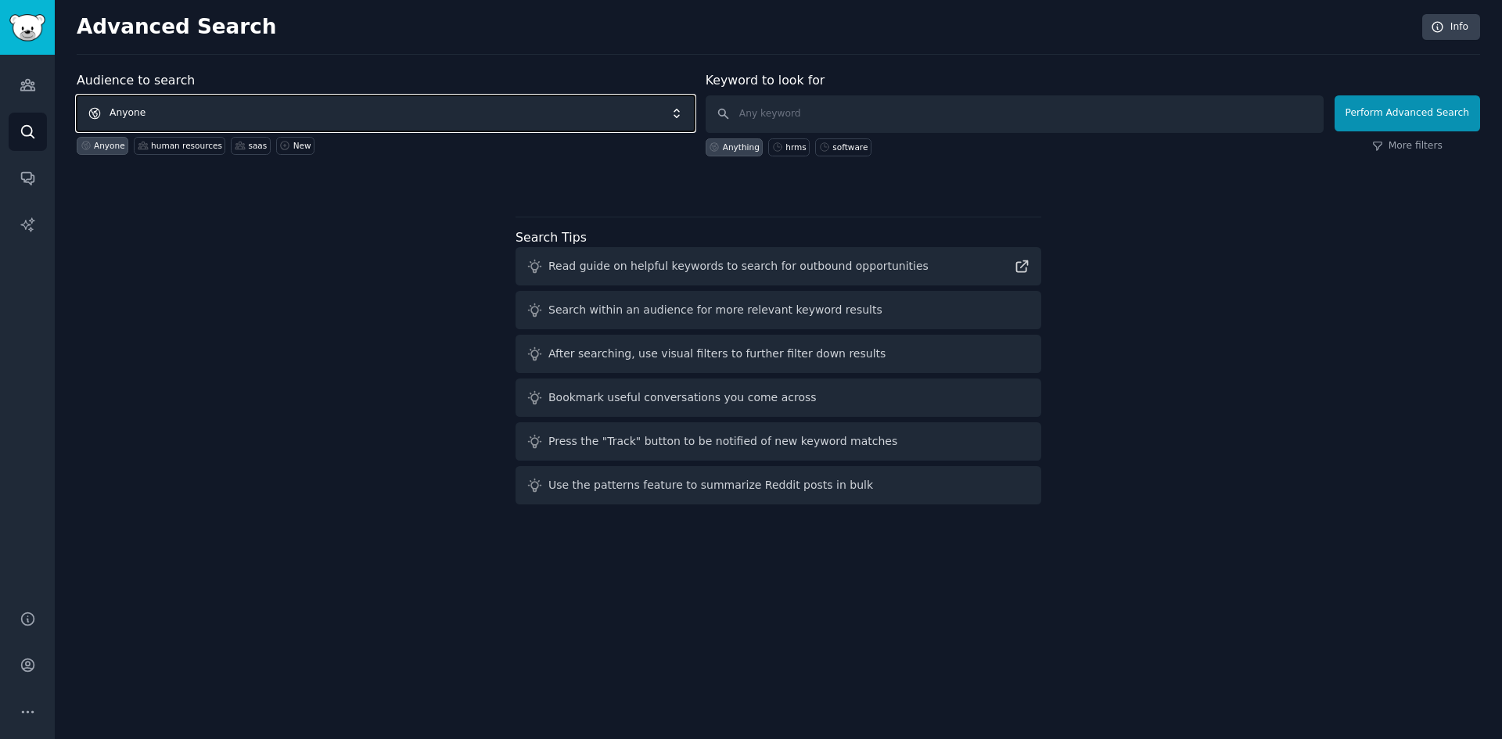
click at [310, 106] on span "Anyone" at bounding box center [386, 113] width 618 height 36
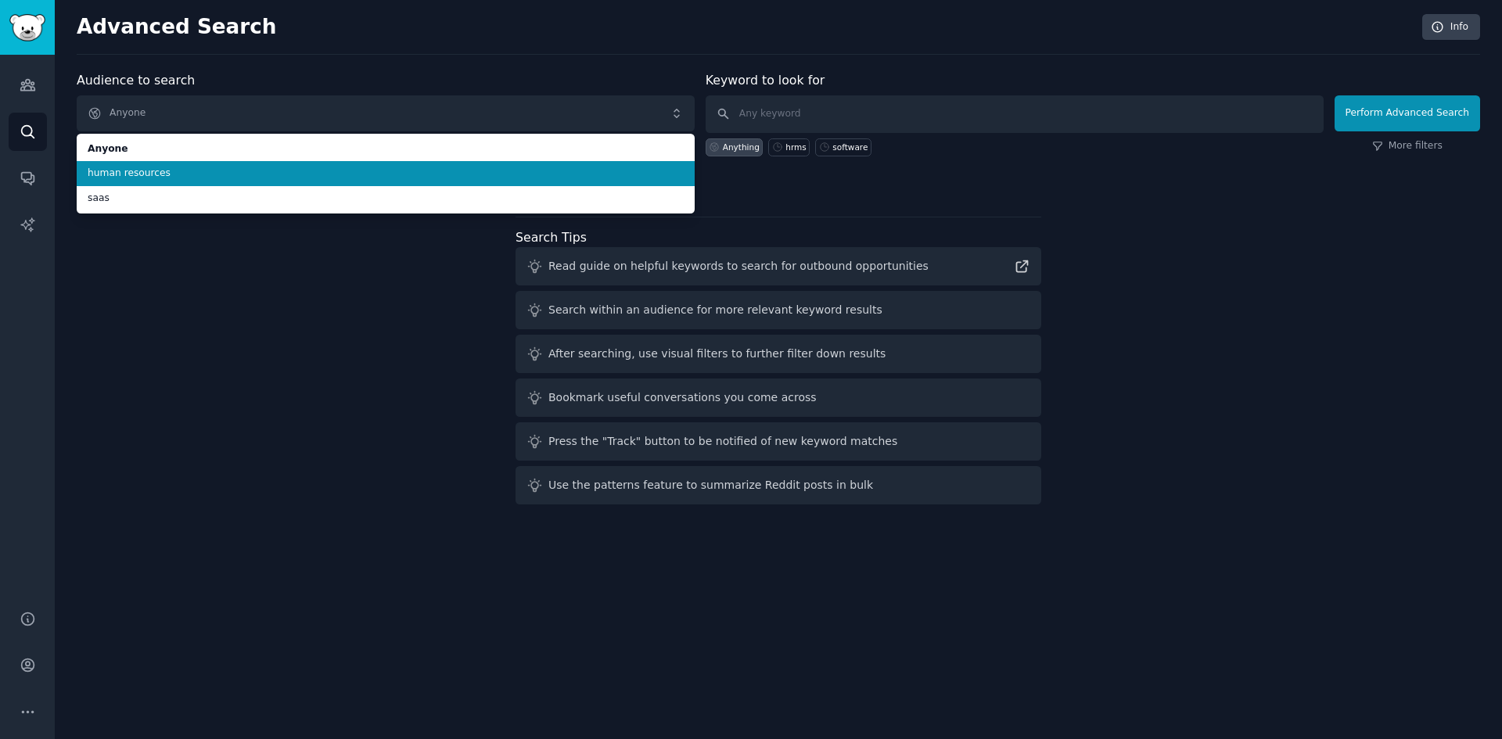
click at [167, 171] on span "human resources" at bounding box center [386, 174] width 596 height 14
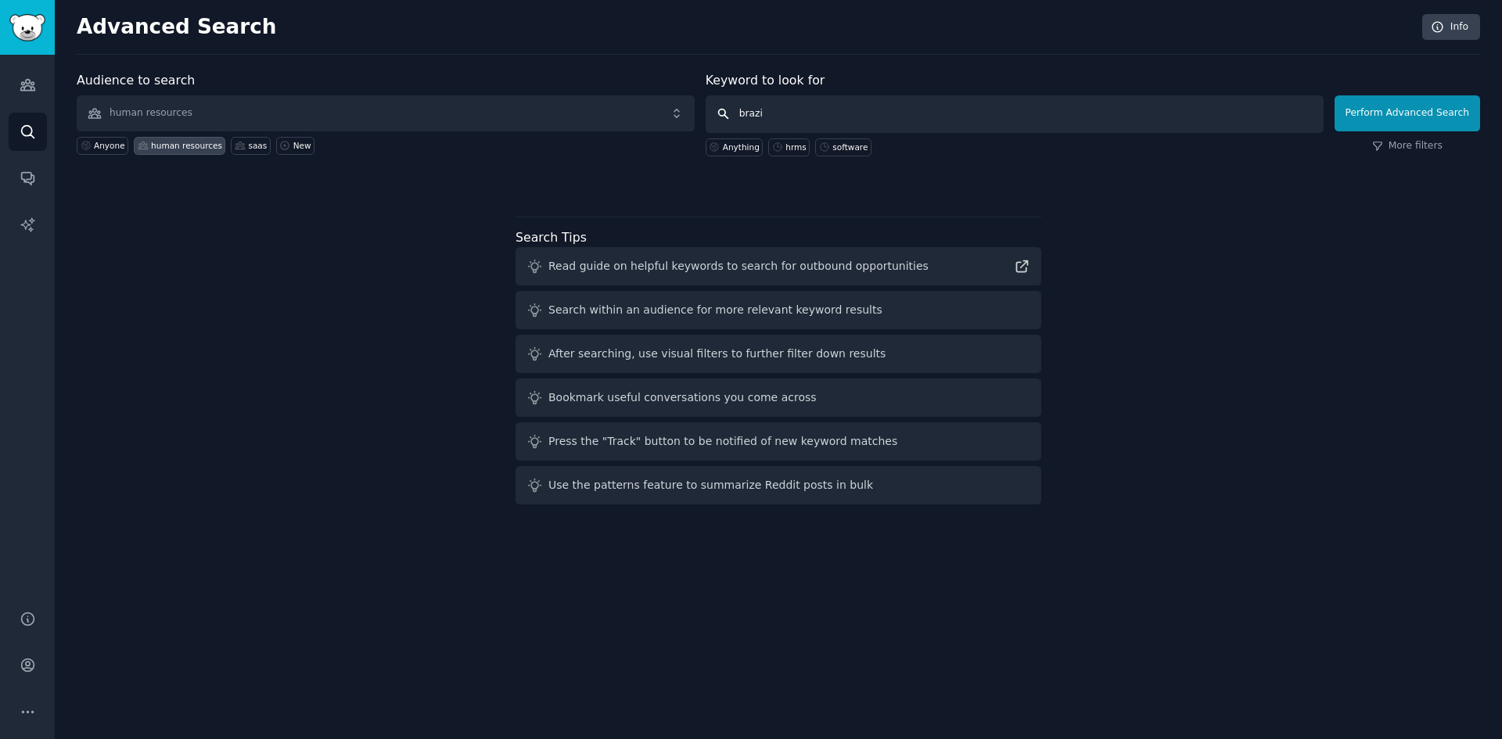
type input "[GEOGRAPHIC_DATA]"
click button "Perform Advanced Search" at bounding box center [1406, 113] width 145 height 36
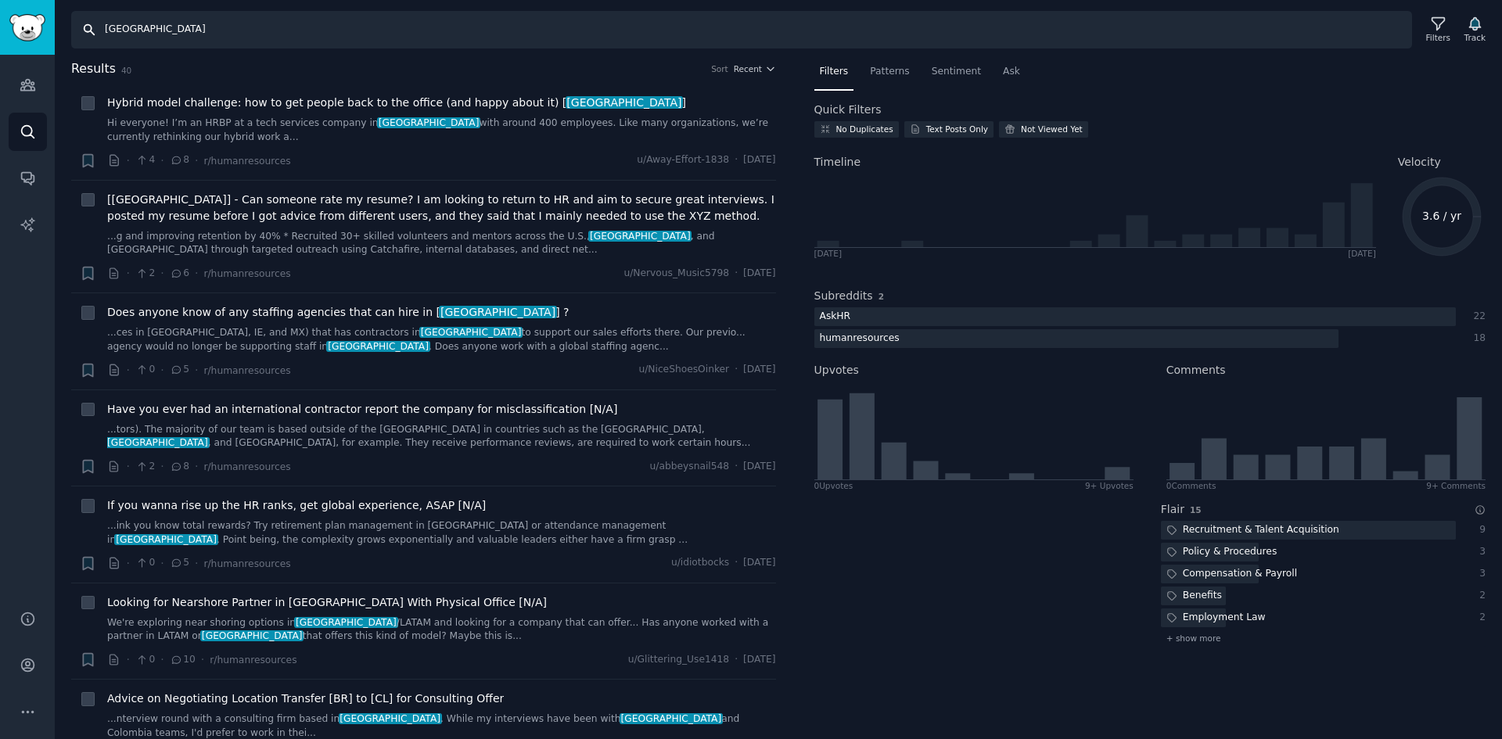
click at [263, 33] on input "[GEOGRAPHIC_DATA]" at bounding box center [741, 30] width 1341 height 38
type input "software"
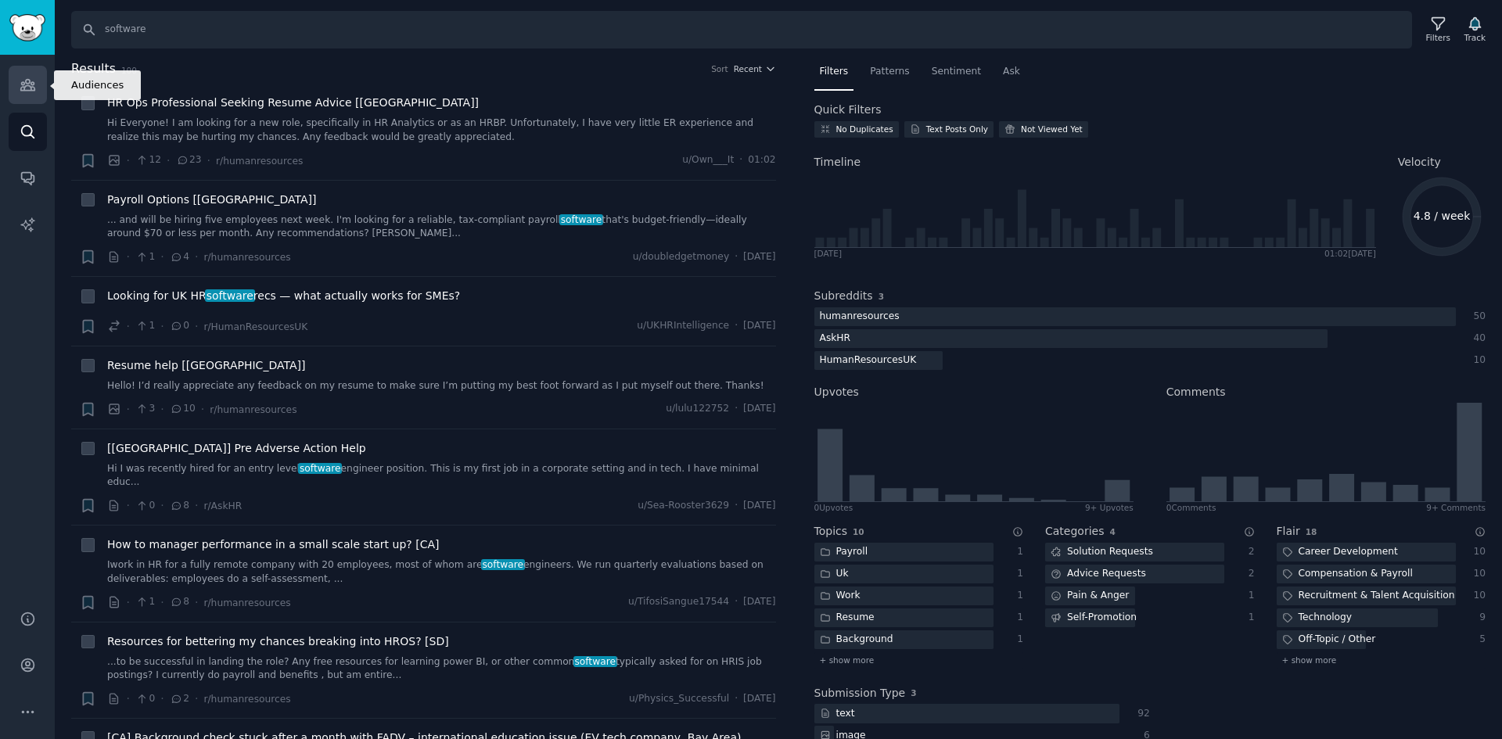
click at [35, 71] on link "Audiences" at bounding box center [28, 85] width 38 height 38
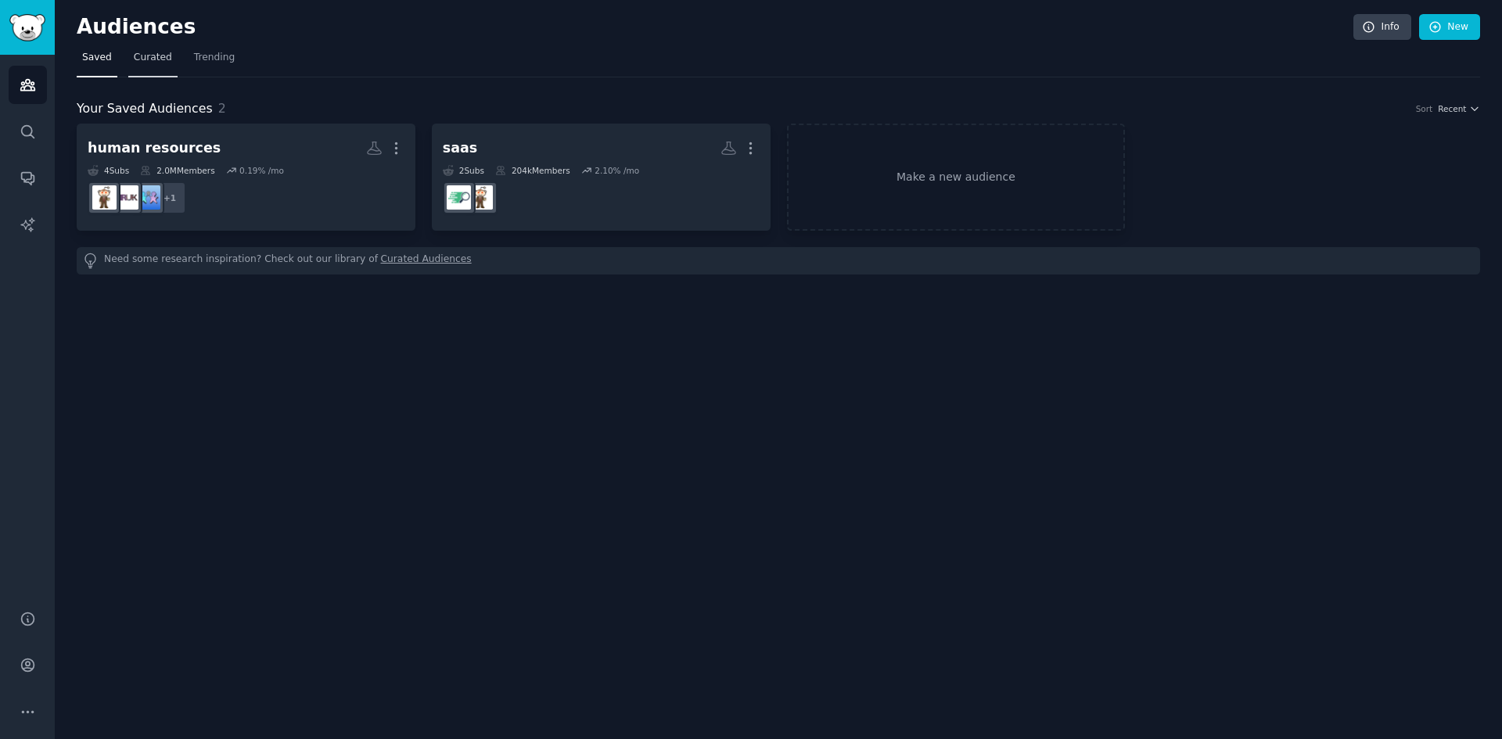
click at [149, 65] on link "Curated" at bounding box center [152, 61] width 49 height 32
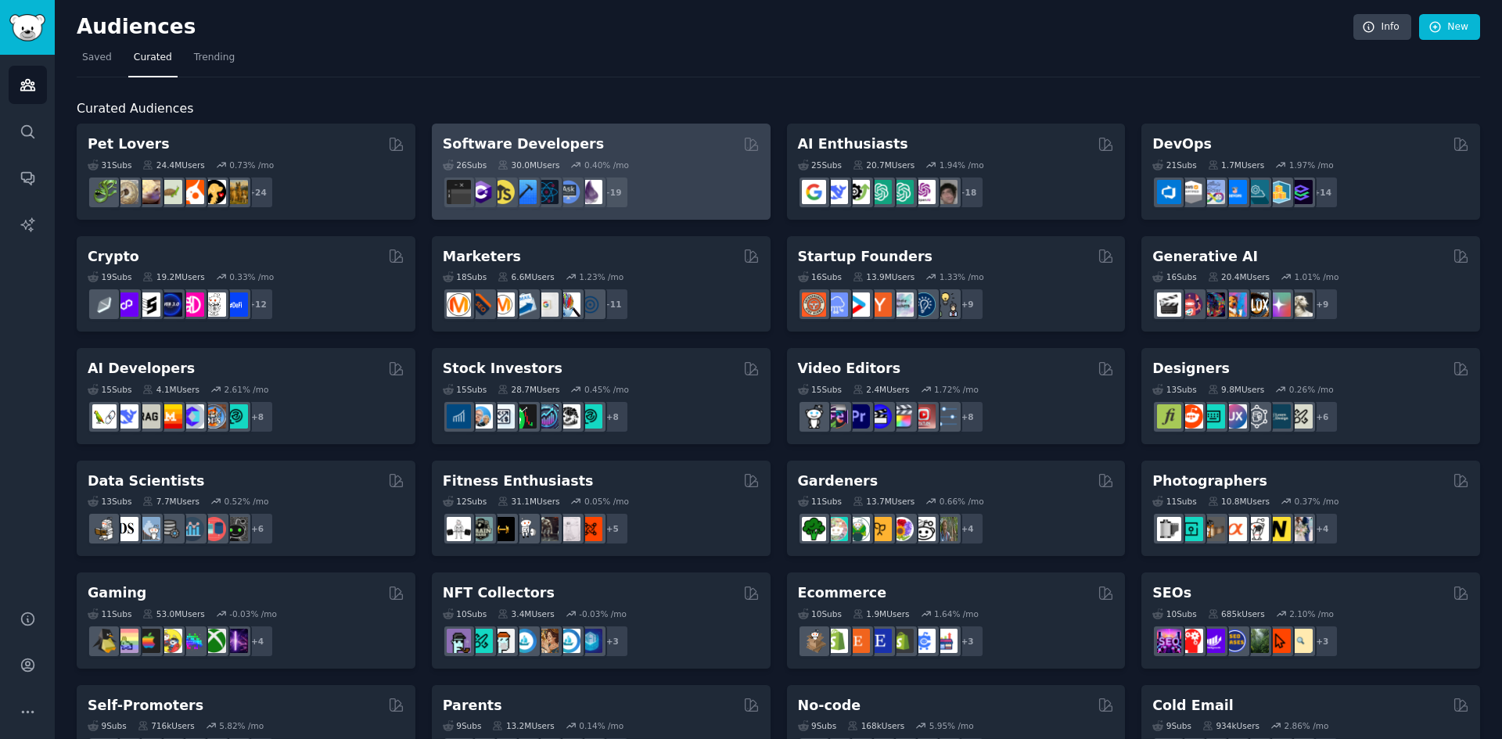
click at [548, 135] on h2 "Software Developers" at bounding box center [523, 145] width 161 height 20
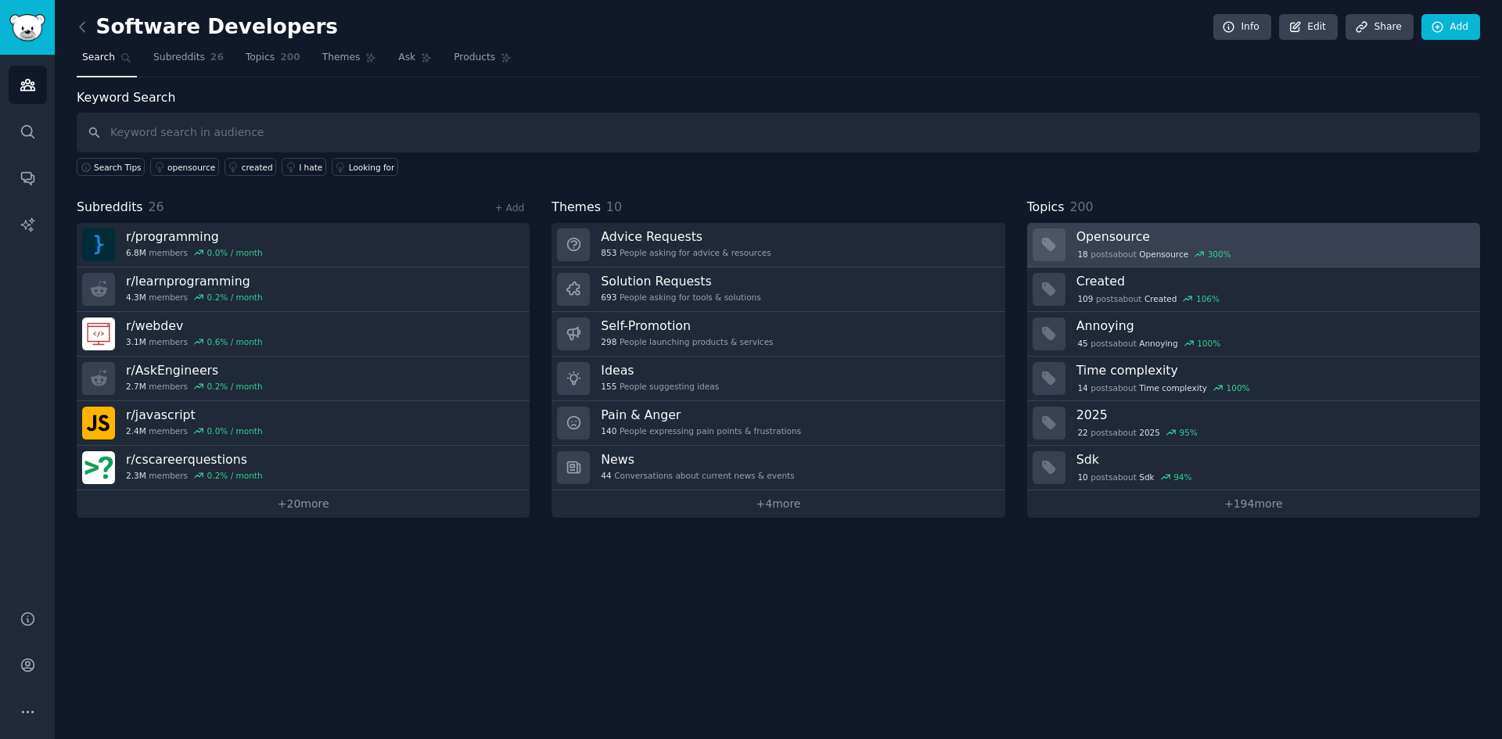
click at [1244, 247] on div "18 post s about Opensource 300 %" at bounding box center [1272, 254] width 393 height 14
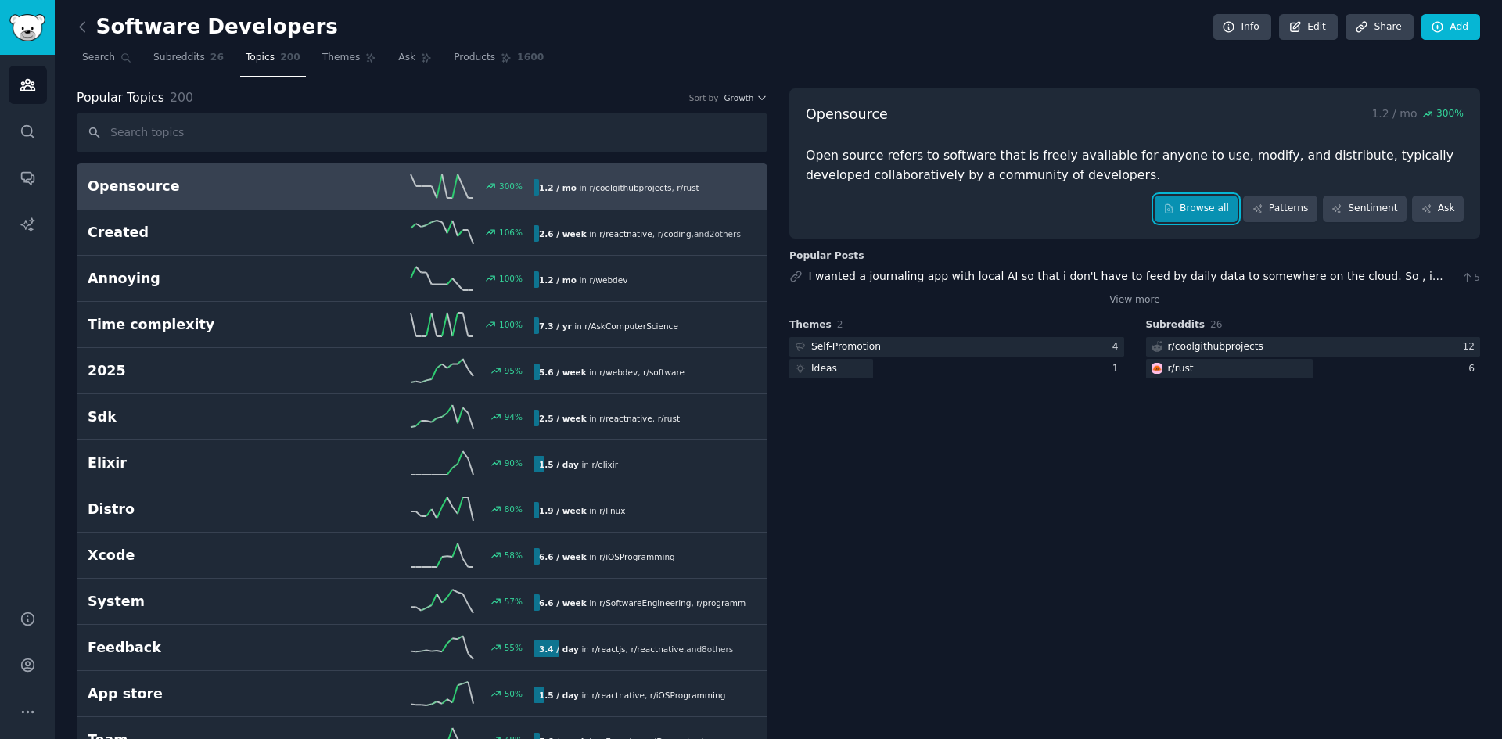
click at [1194, 209] on link "Browse all" at bounding box center [1197, 209] width 84 height 27
click at [112, 31] on h2 "Software Developers" at bounding box center [207, 27] width 261 height 25
click at [84, 28] on icon at bounding box center [82, 27] width 16 height 16
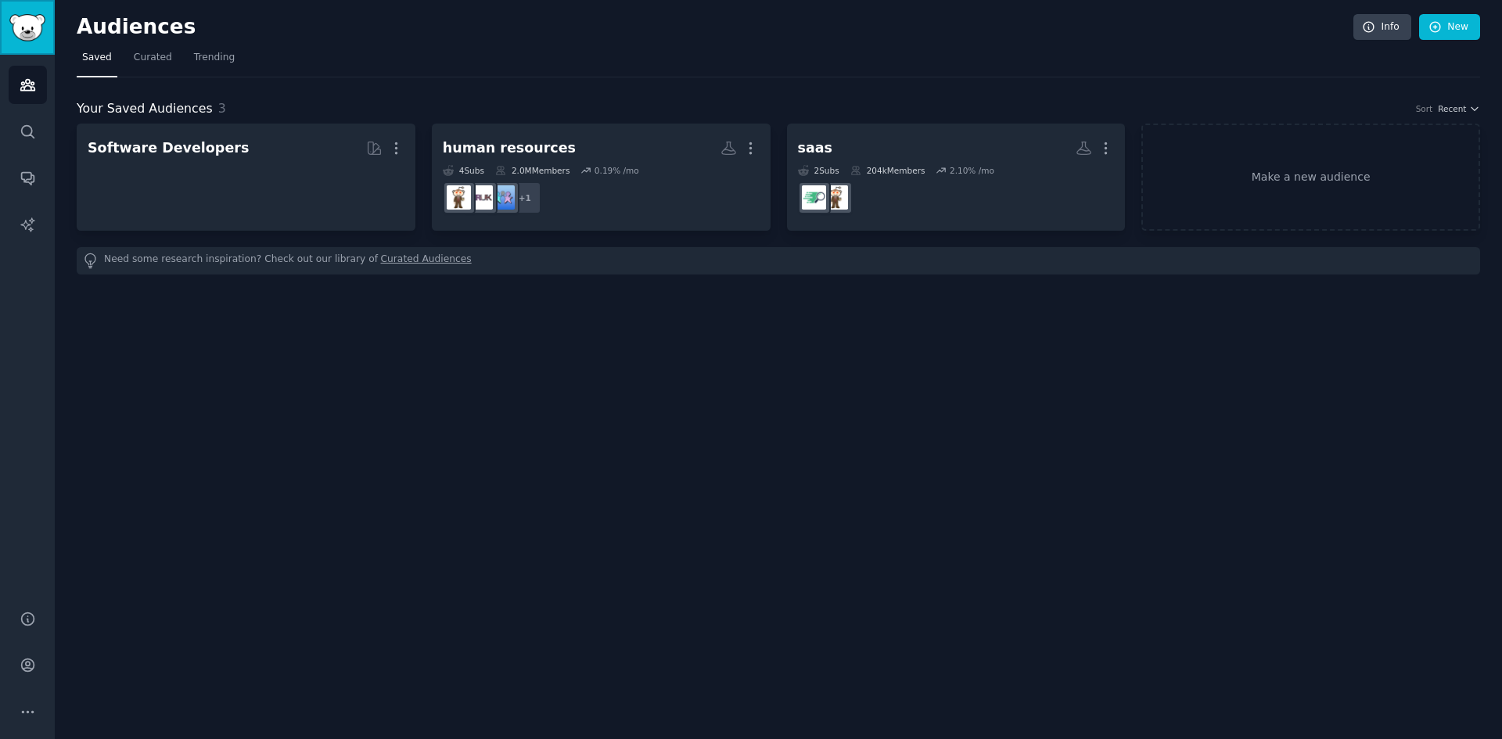
click at [34, 25] on img "Sidebar" at bounding box center [27, 27] width 36 height 27
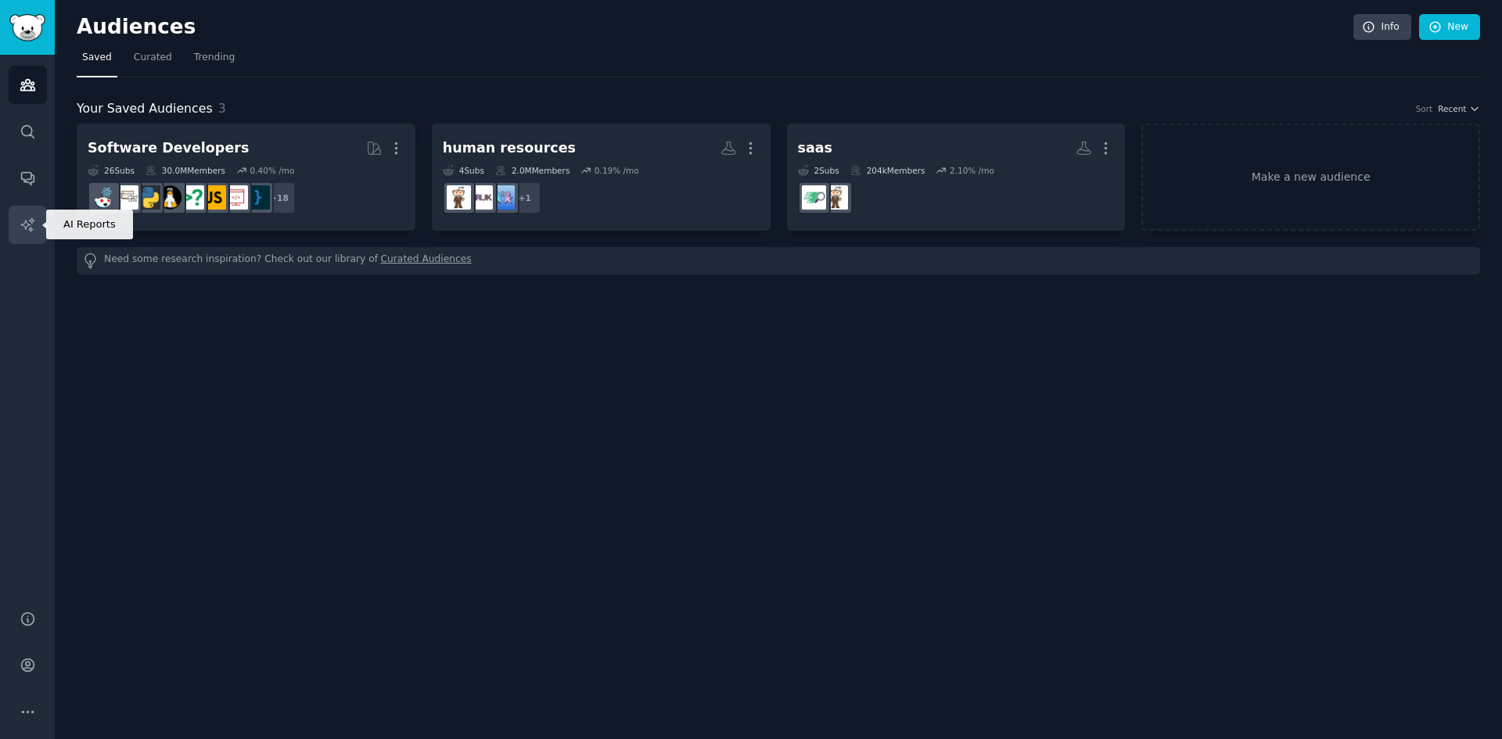
click at [16, 222] on link "AI Reports" at bounding box center [28, 225] width 38 height 38
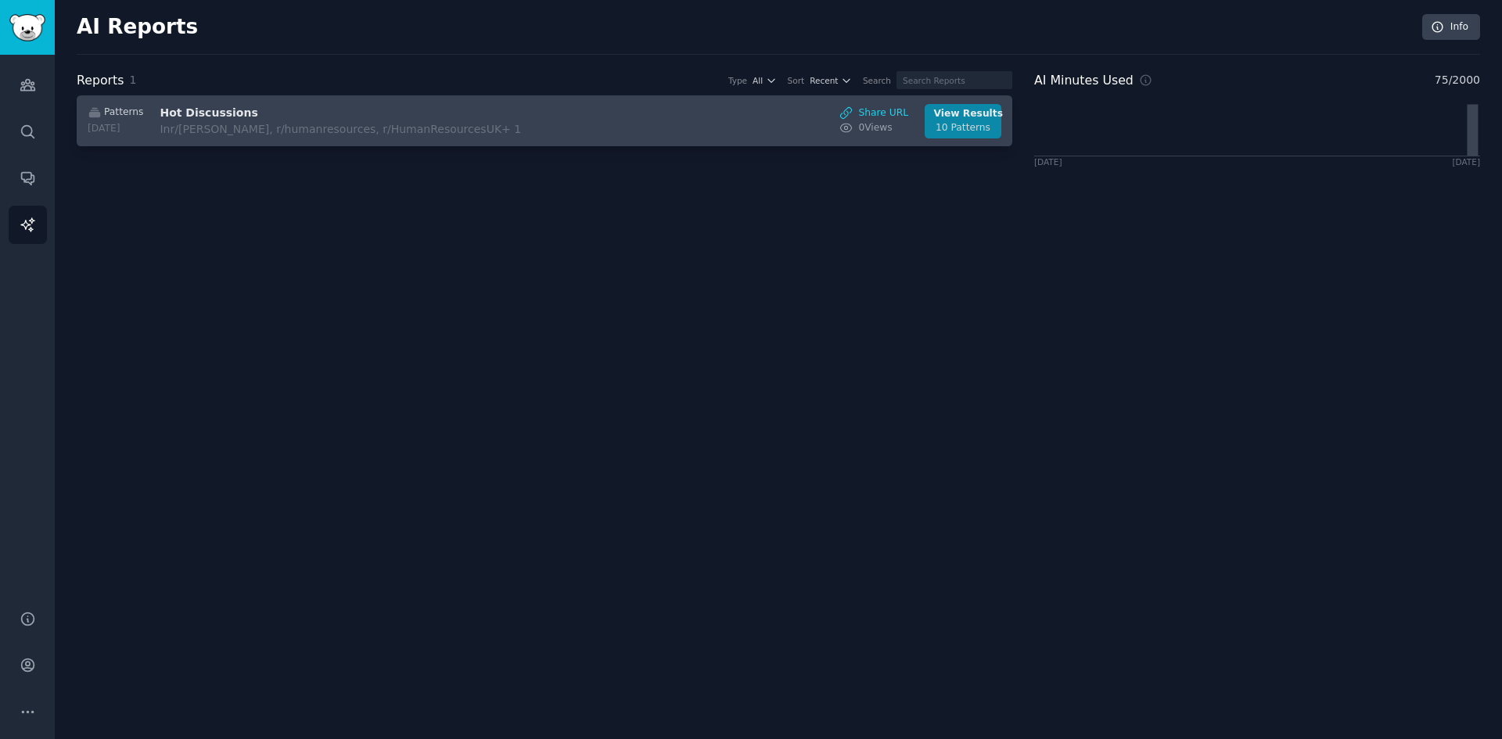
click at [931, 125] on link "View Results 10 Patterns" at bounding box center [963, 121] width 77 height 34
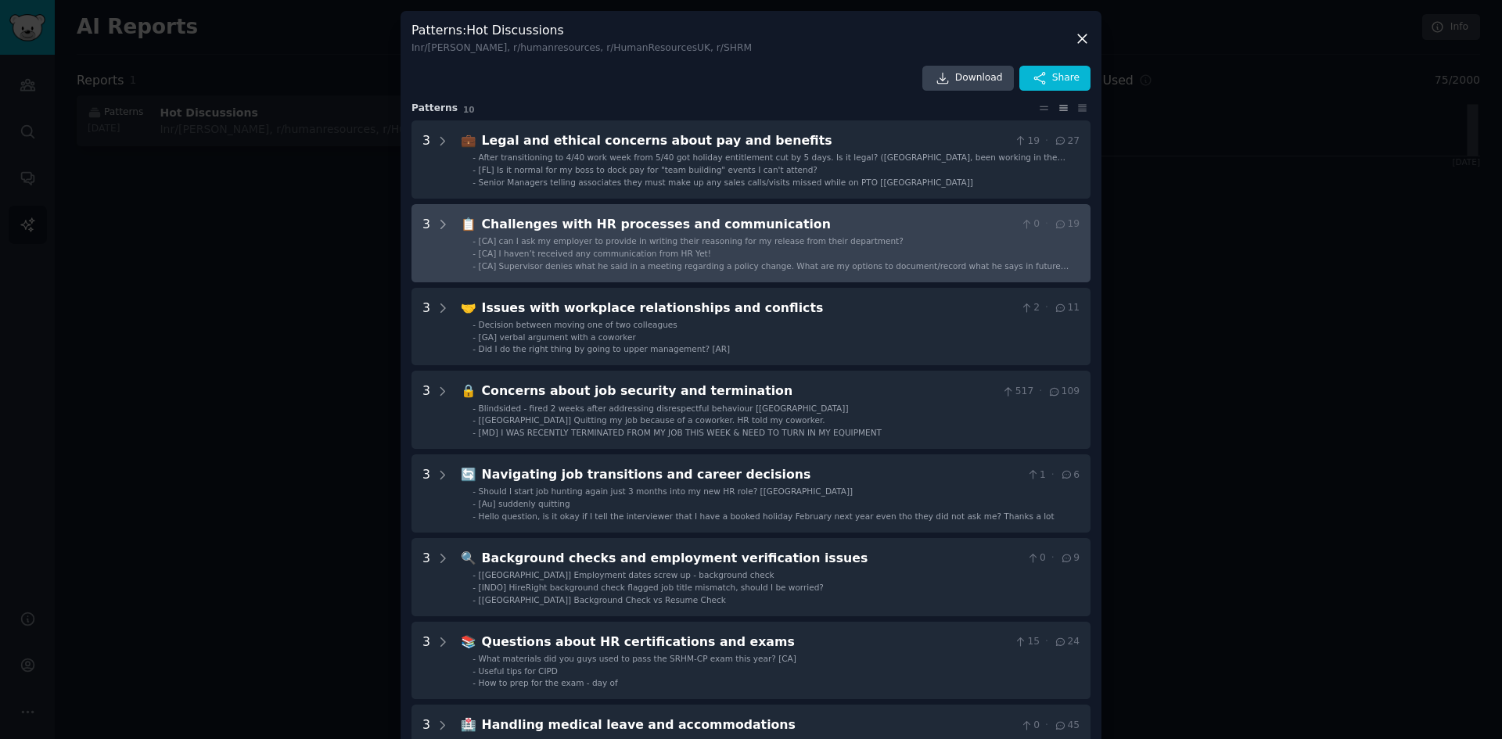
click at [745, 222] on div "Challenges with HR processes and communication" at bounding box center [748, 225] width 533 height 20
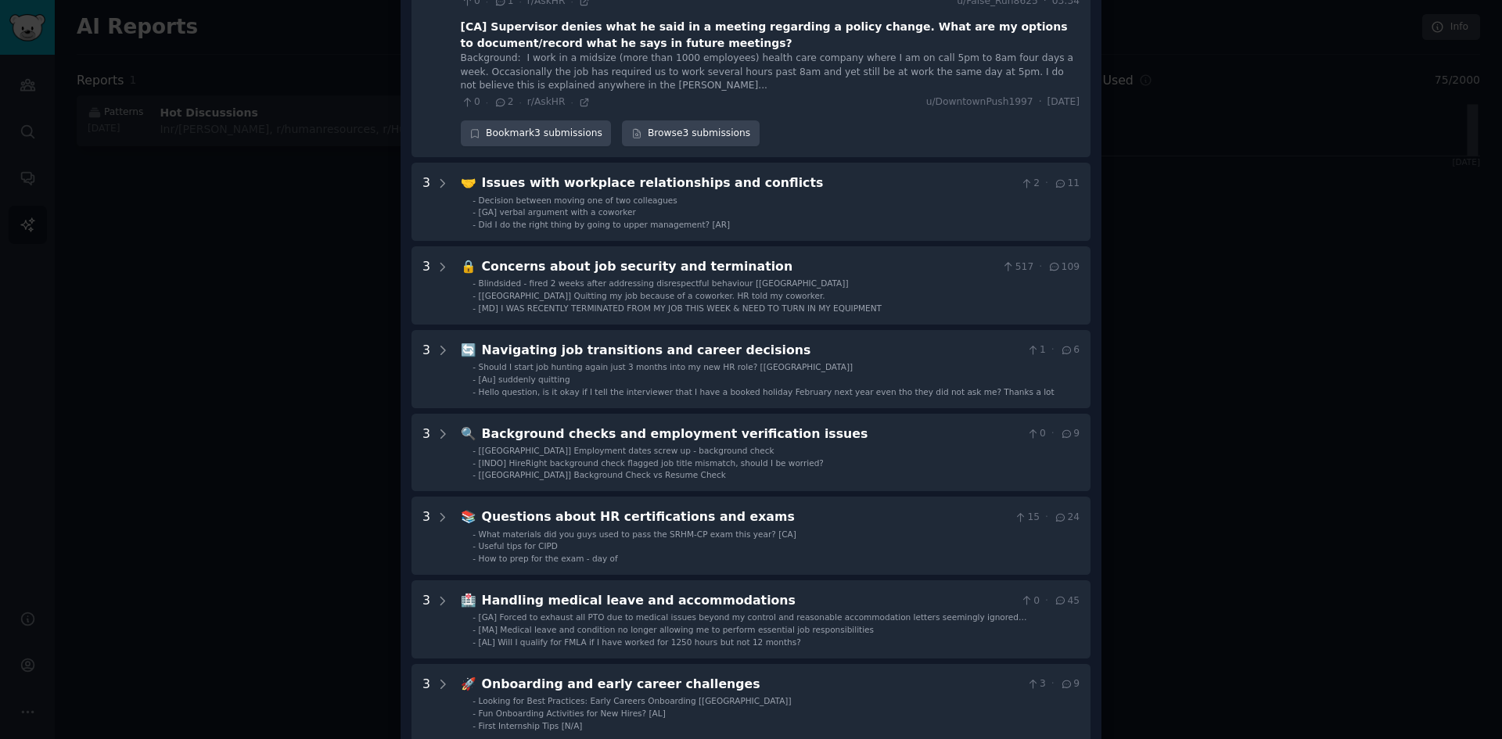
scroll to position [484, 0]
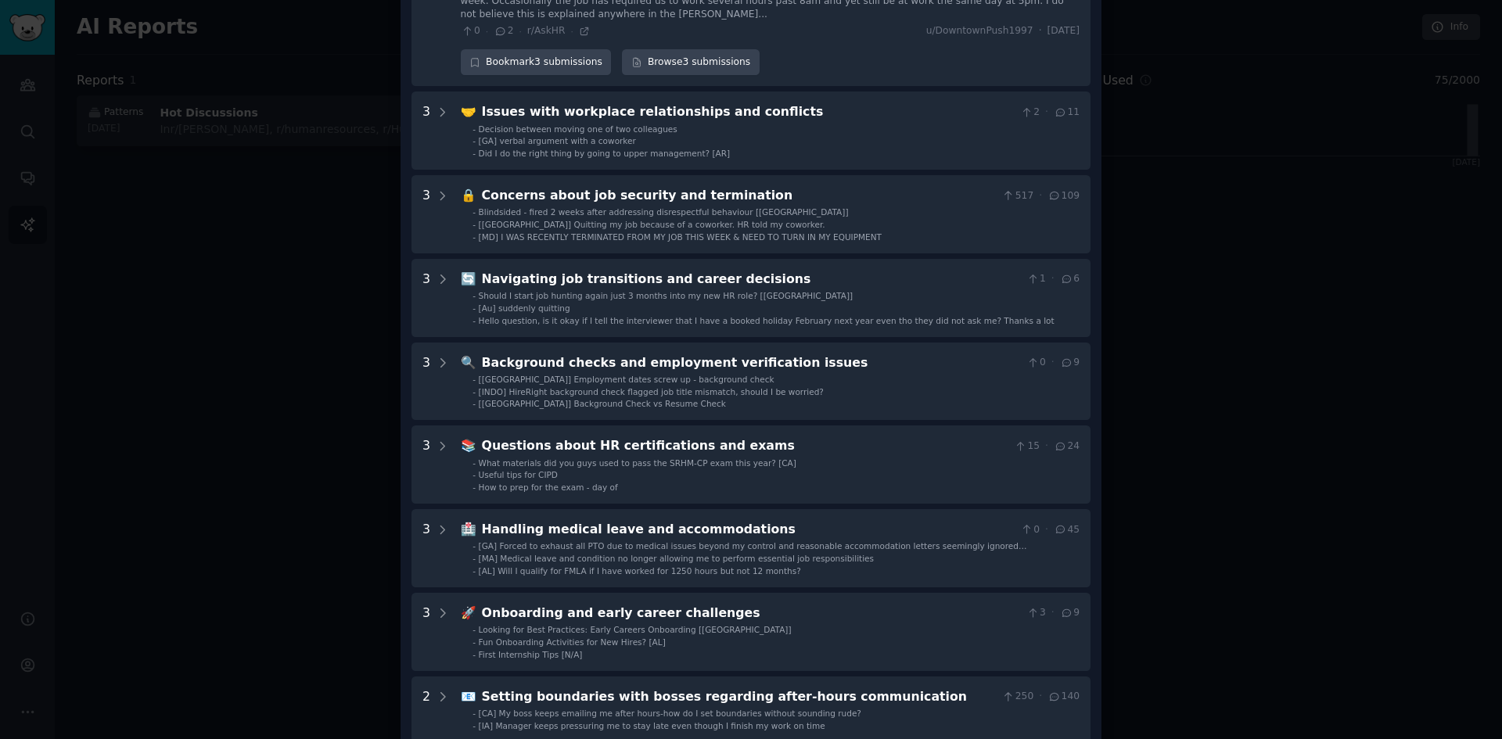
click at [1274, 145] on div at bounding box center [751, 369] width 1502 height 739
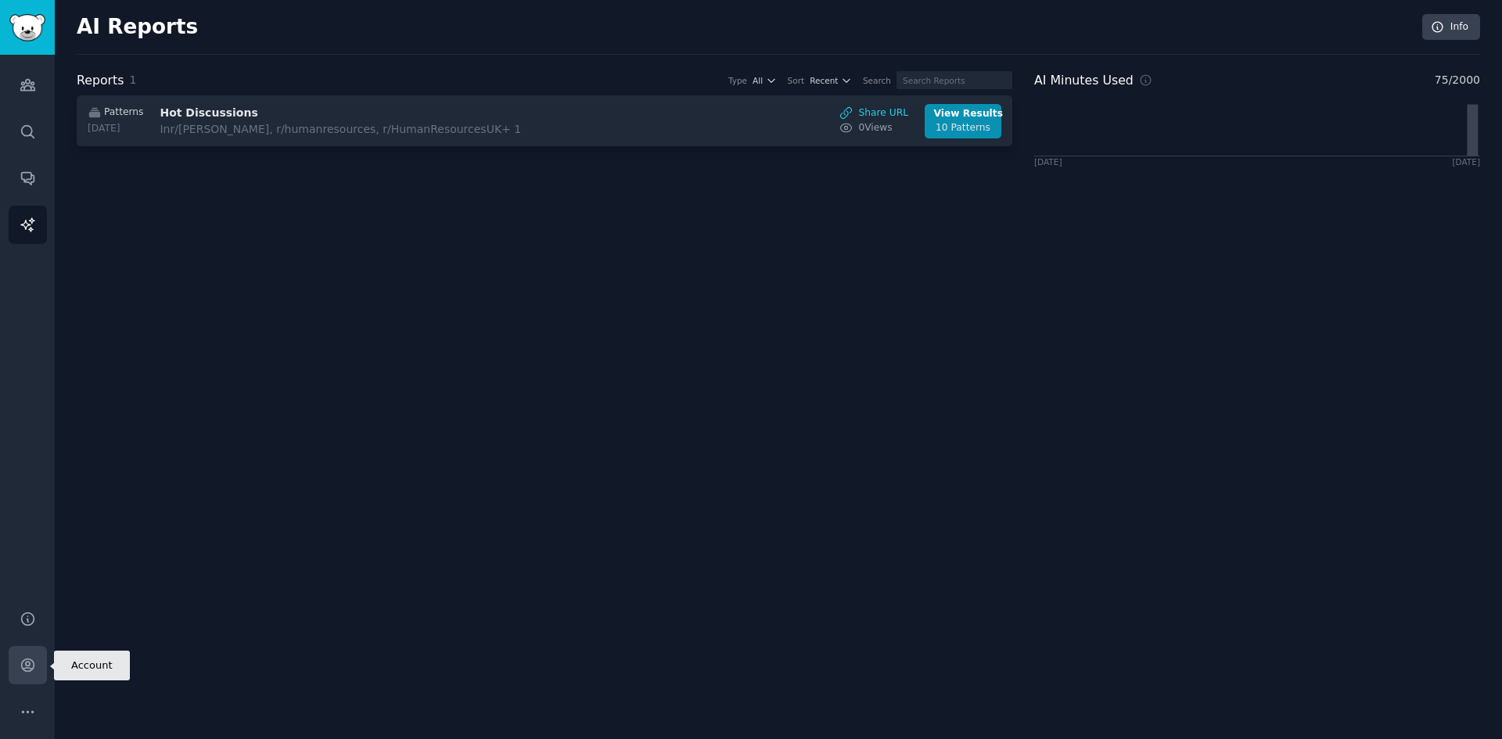
click at [31, 659] on icon "Sidebar" at bounding box center [28, 665] width 16 height 16
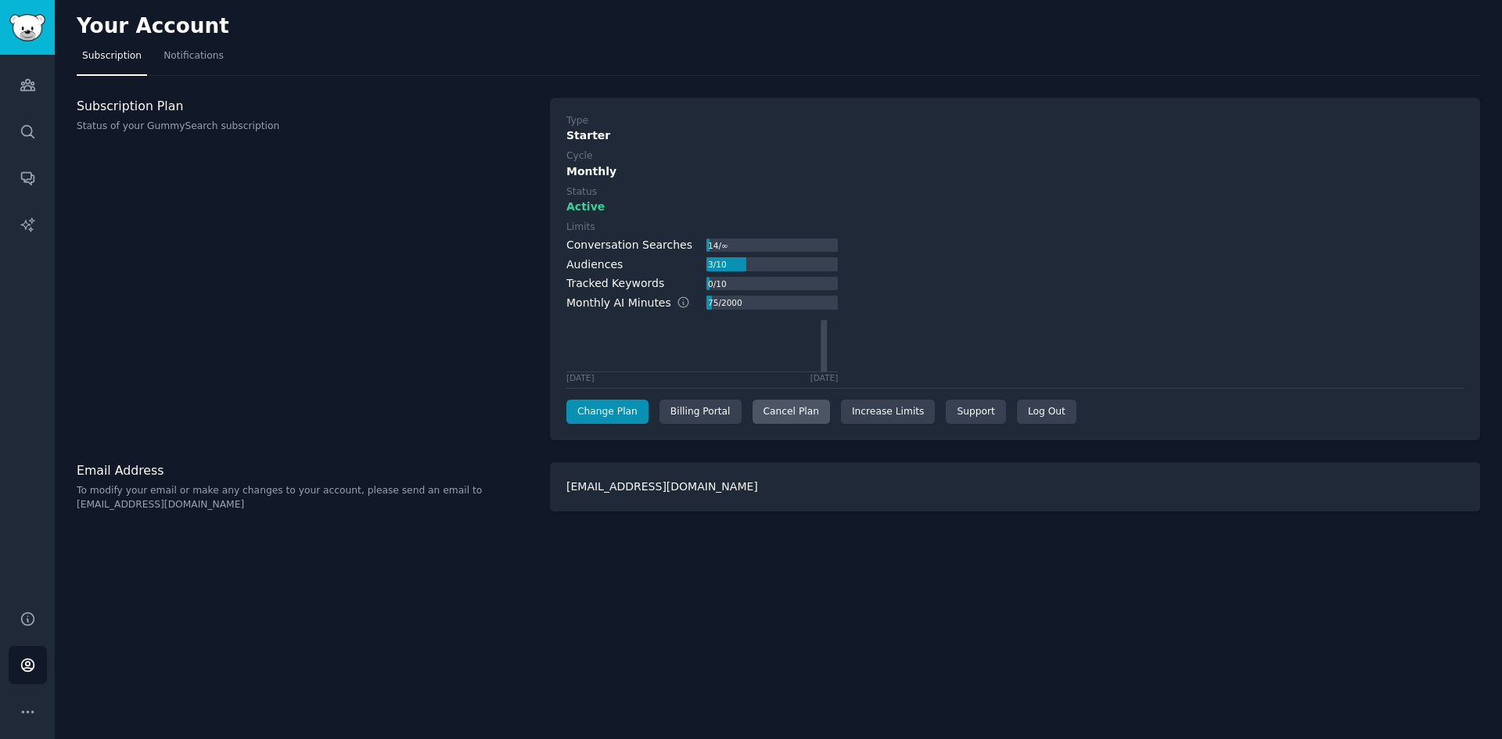
click at [781, 410] on div "Cancel Plan" at bounding box center [791, 412] width 77 height 25
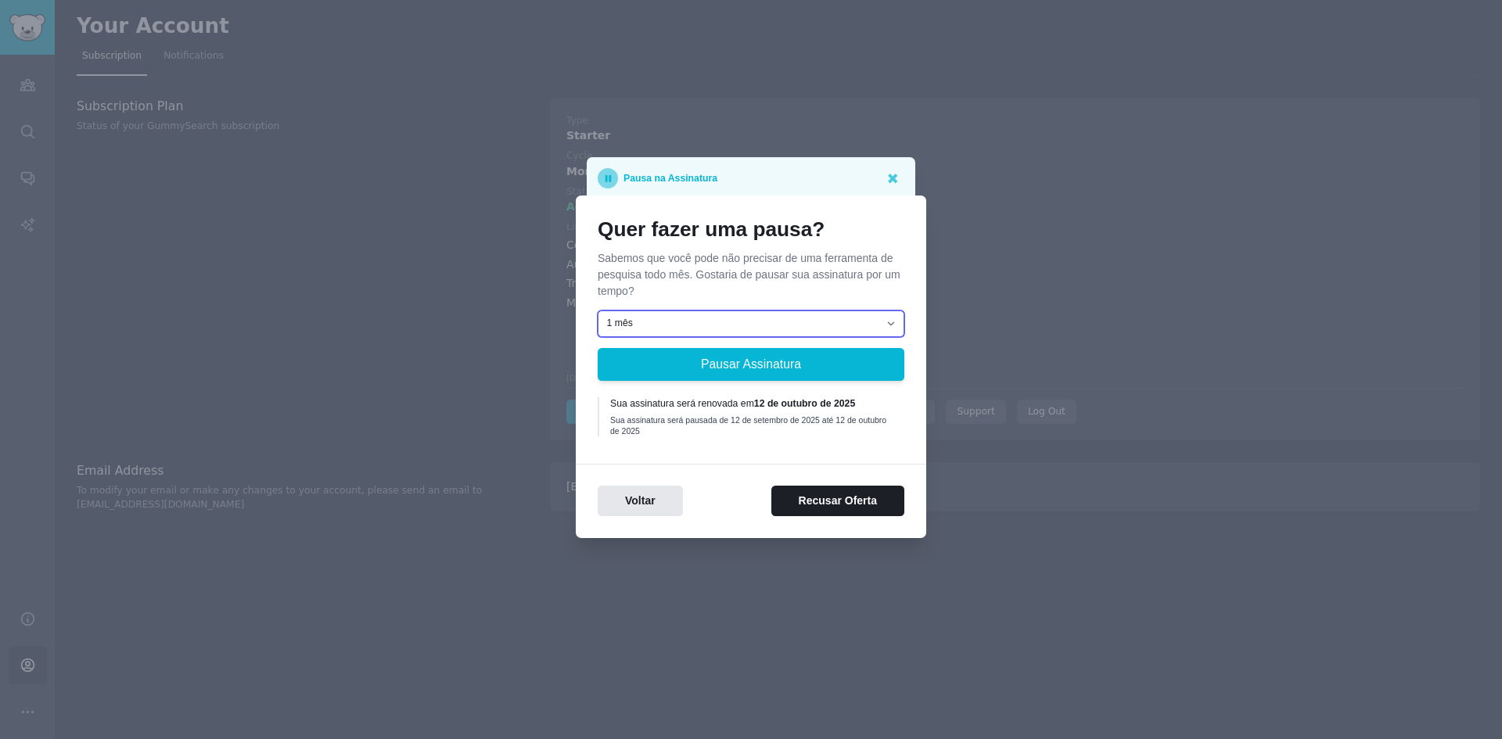
click at [744, 324] on select "1 mês 2 meses 3 meses Escolha uma data personalizada para reiniciar" at bounding box center [751, 324] width 307 height 27
click at [817, 506] on button "Recusar Oferta" at bounding box center [837, 501] width 133 height 31
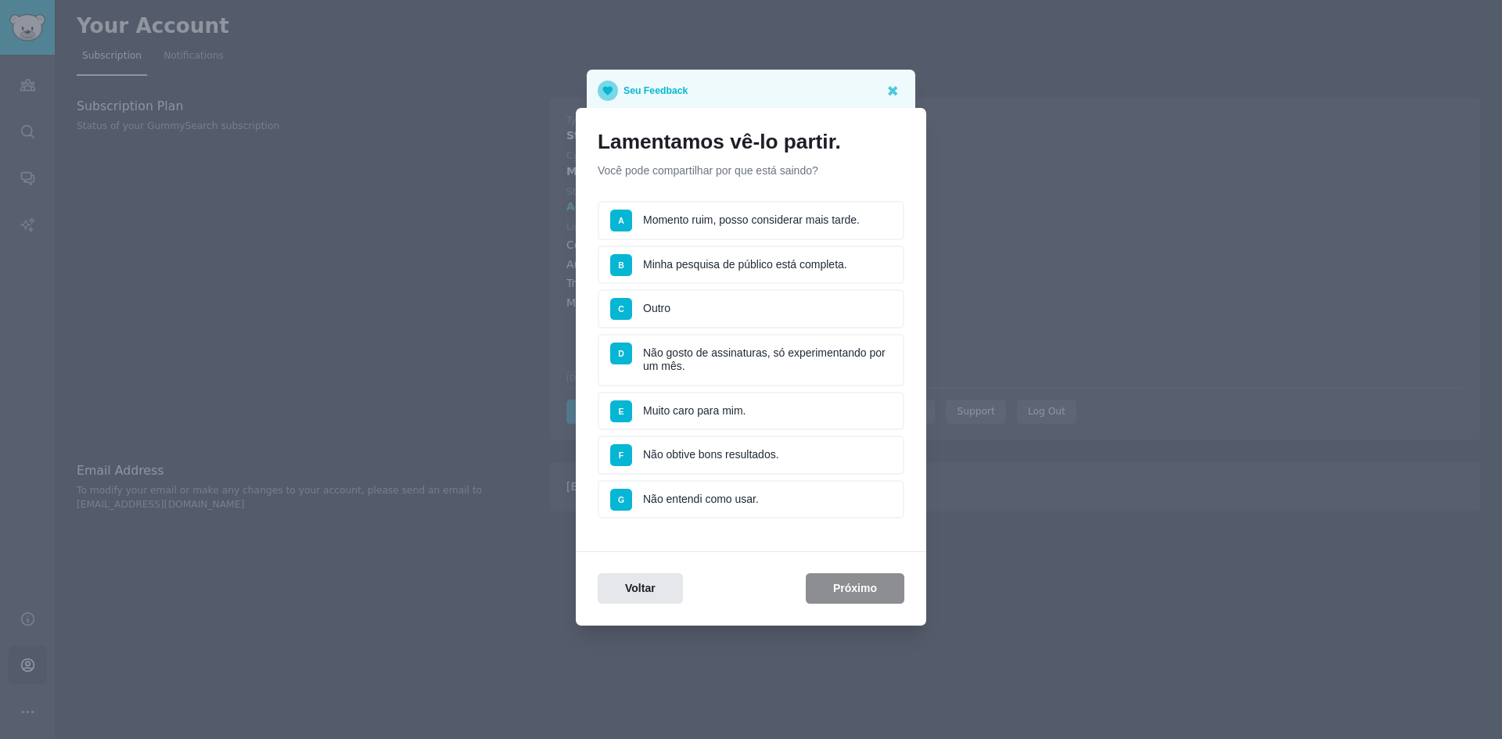
click at [842, 444] on li "F Não obtive bons resultados." at bounding box center [751, 455] width 307 height 39
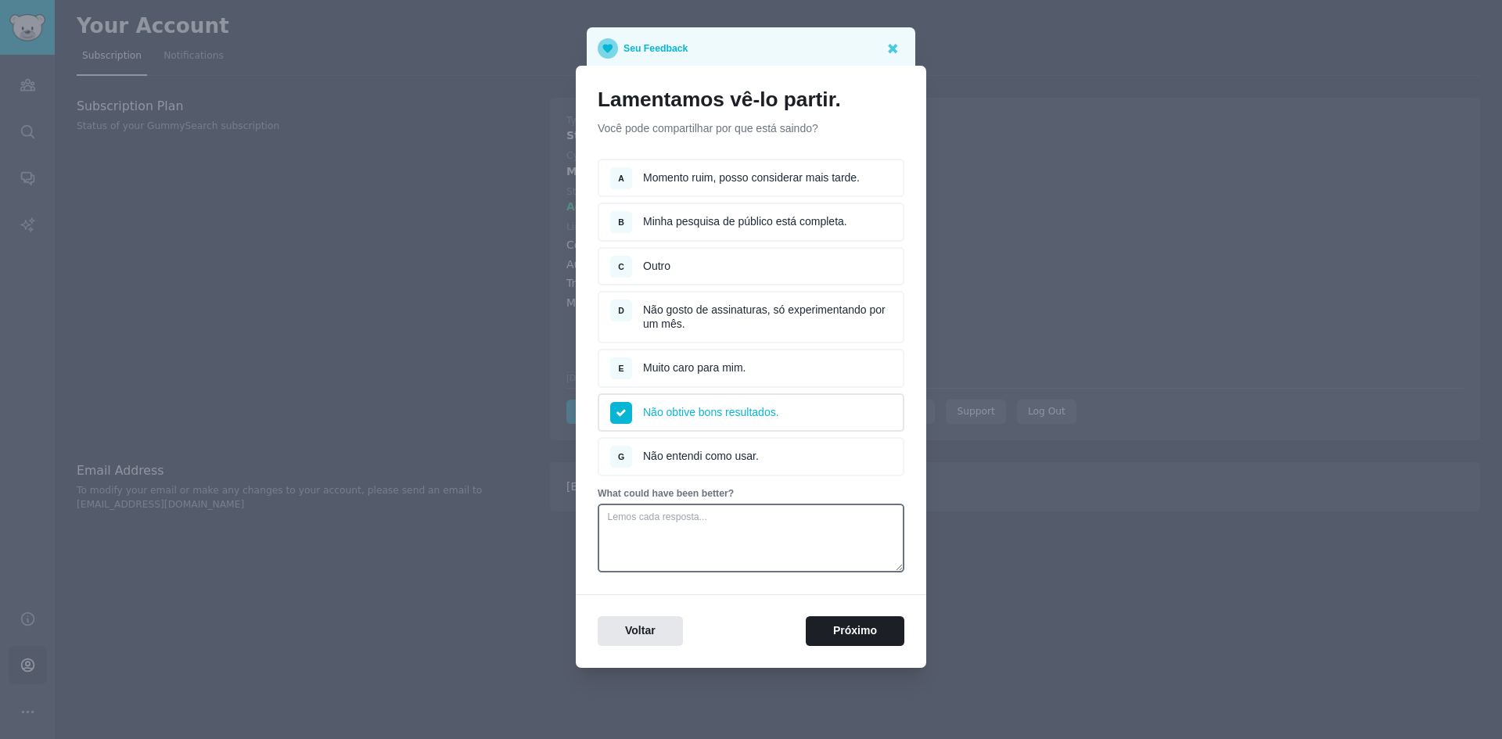
click at [767, 458] on li "G Não entendi como usar." at bounding box center [751, 456] width 307 height 39
click at [869, 637] on button "Próximo" at bounding box center [855, 631] width 99 height 31
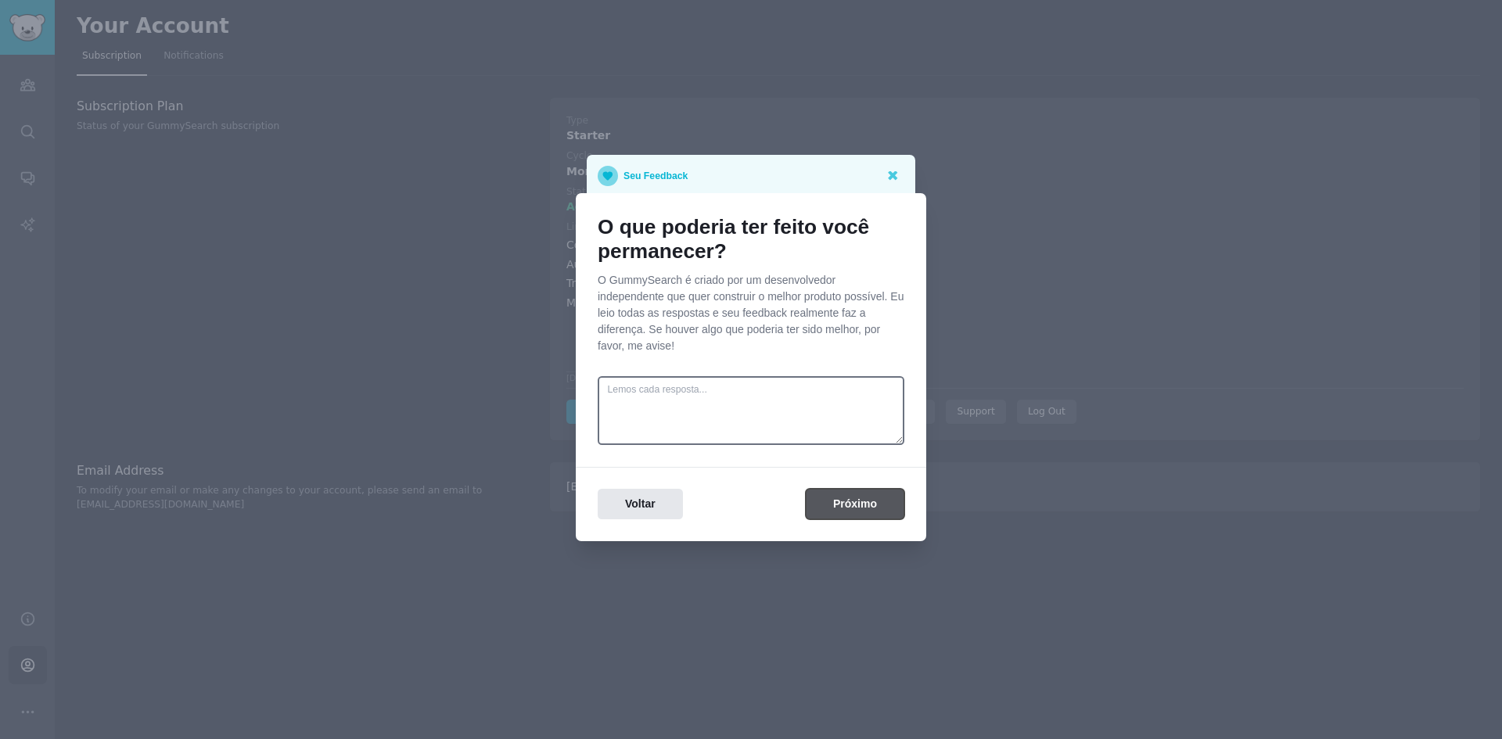
click at [863, 506] on button "Próximo" at bounding box center [855, 504] width 99 height 31
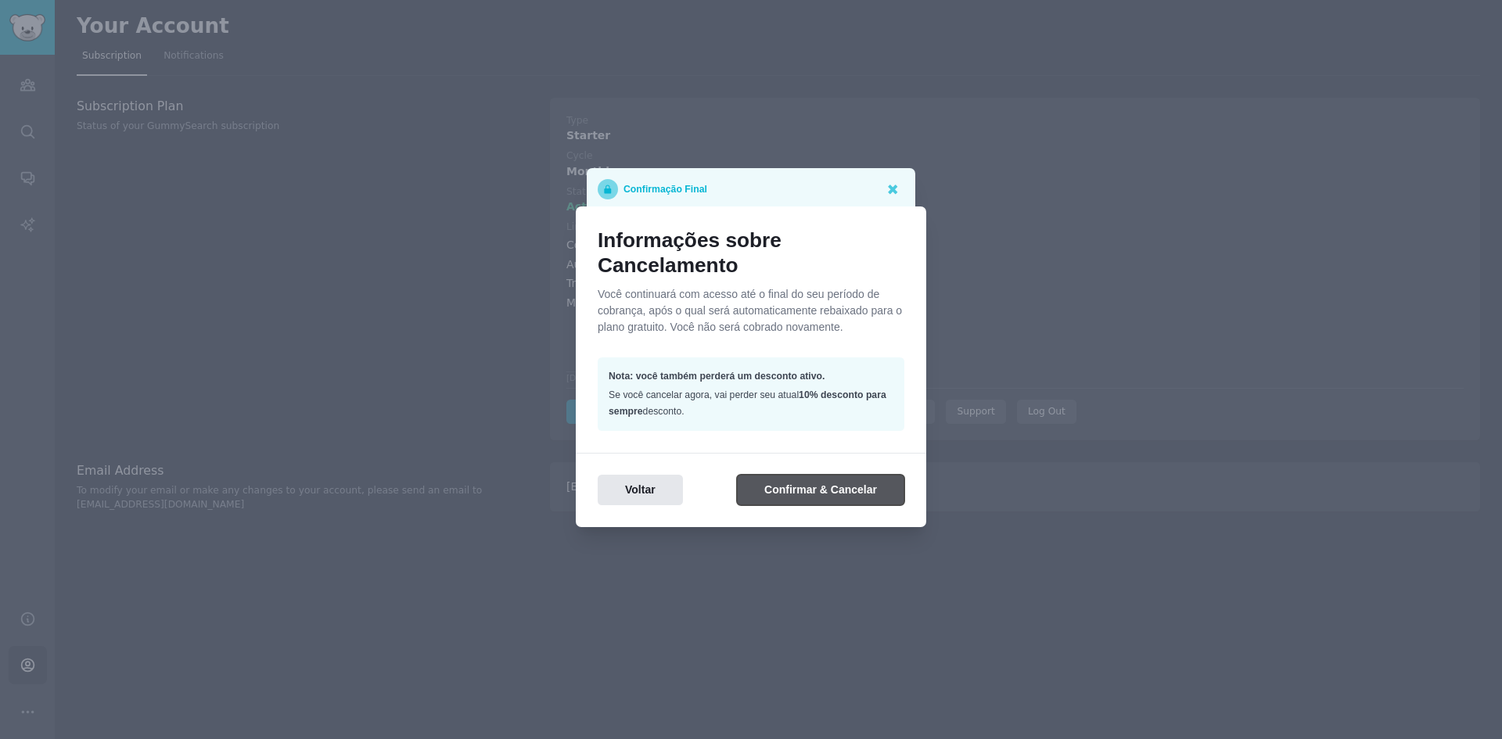
click at [814, 493] on button "Confirmar & Cancelar" at bounding box center [820, 490] width 167 height 31
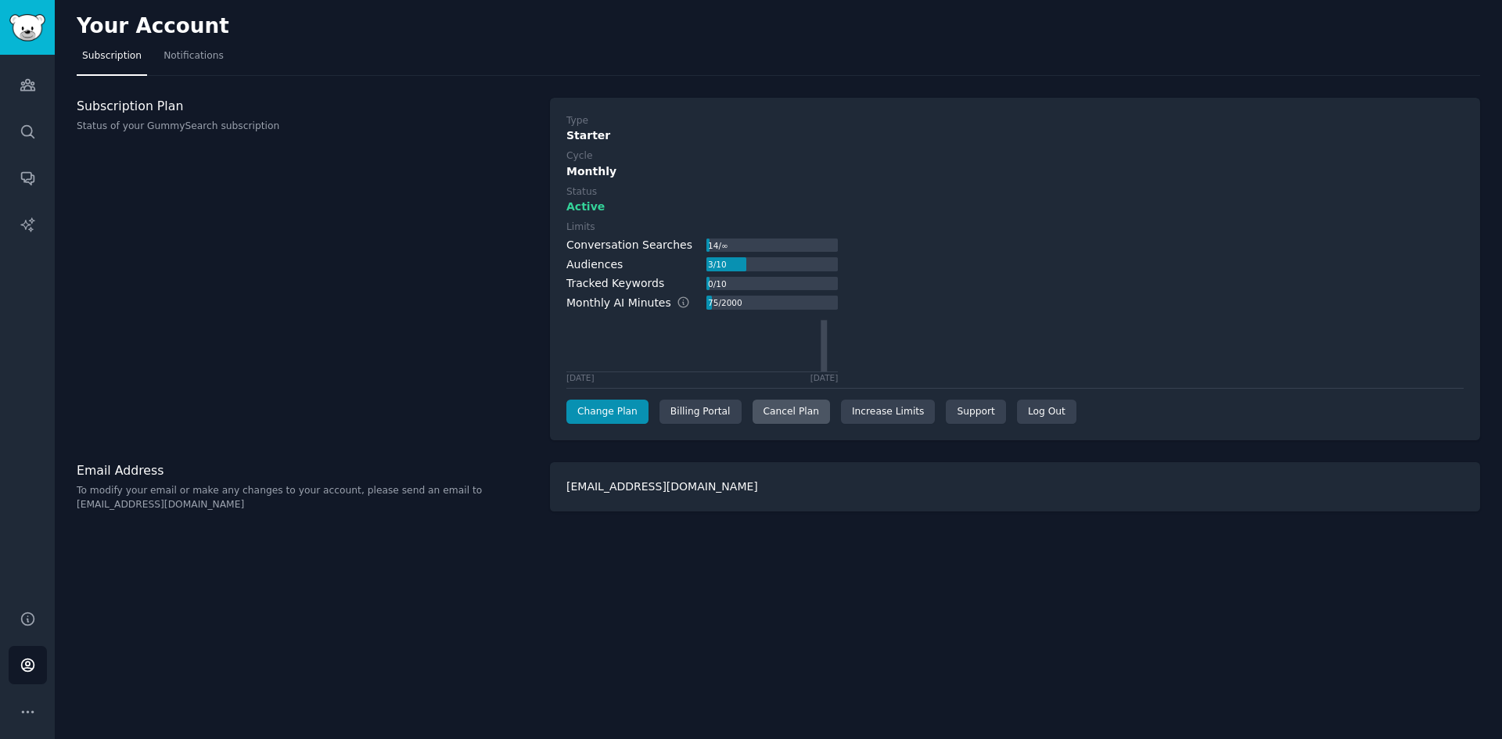
click at [764, 413] on div "Cancel Plan" at bounding box center [791, 412] width 77 height 25
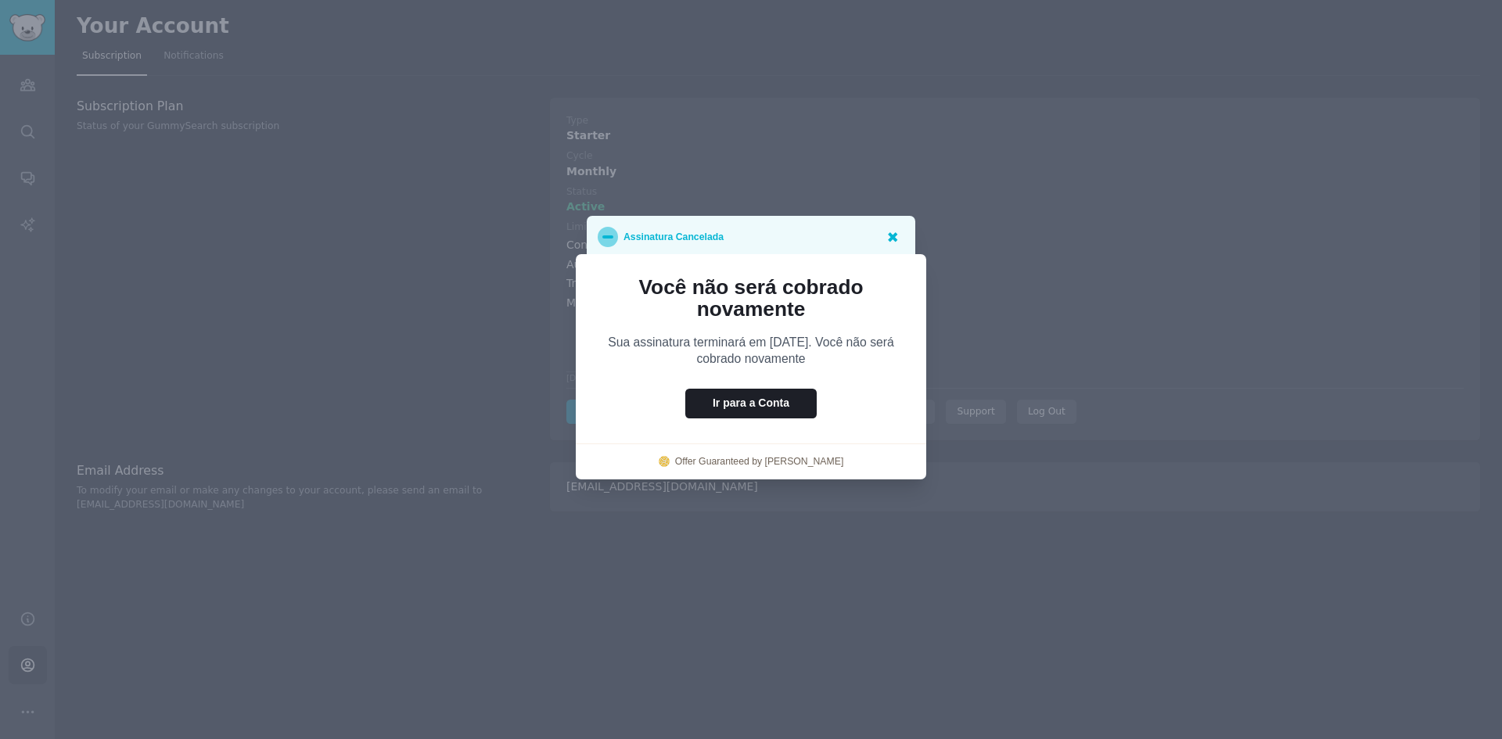
click at [896, 232] on icon at bounding box center [892, 236] width 16 height 16
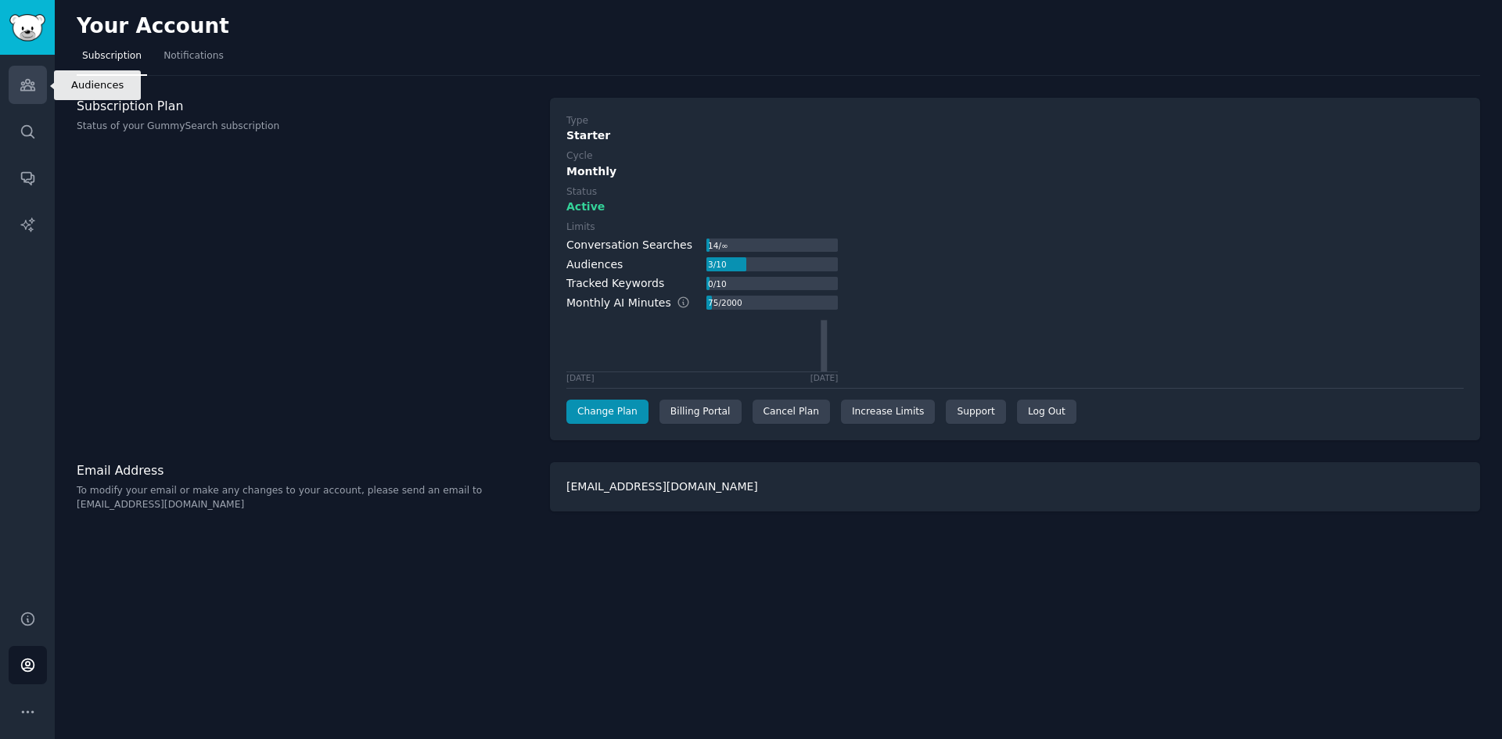
click at [16, 92] on link "Audiences" at bounding box center [28, 85] width 38 height 38
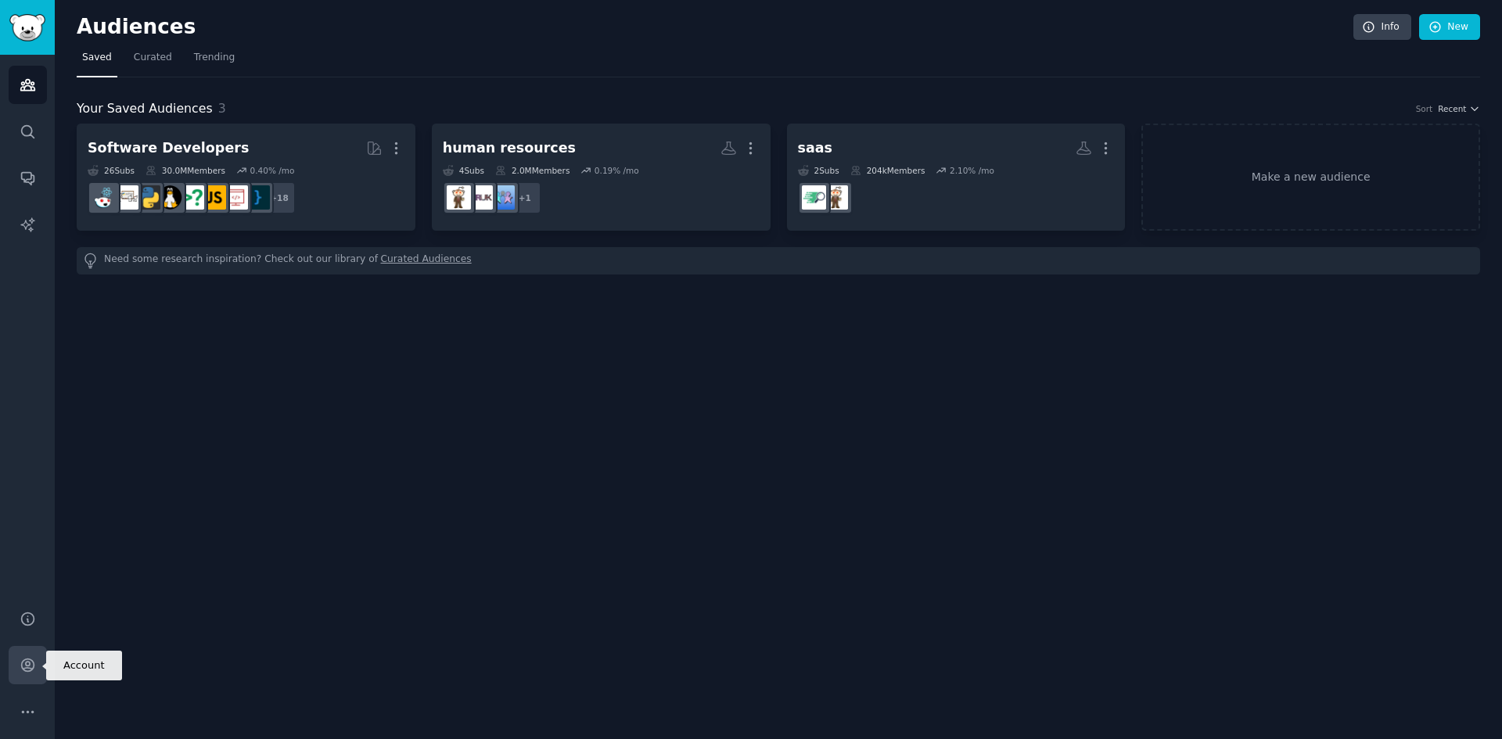
click at [36, 664] on link "Account" at bounding box center [28, 665] width 38 height 38
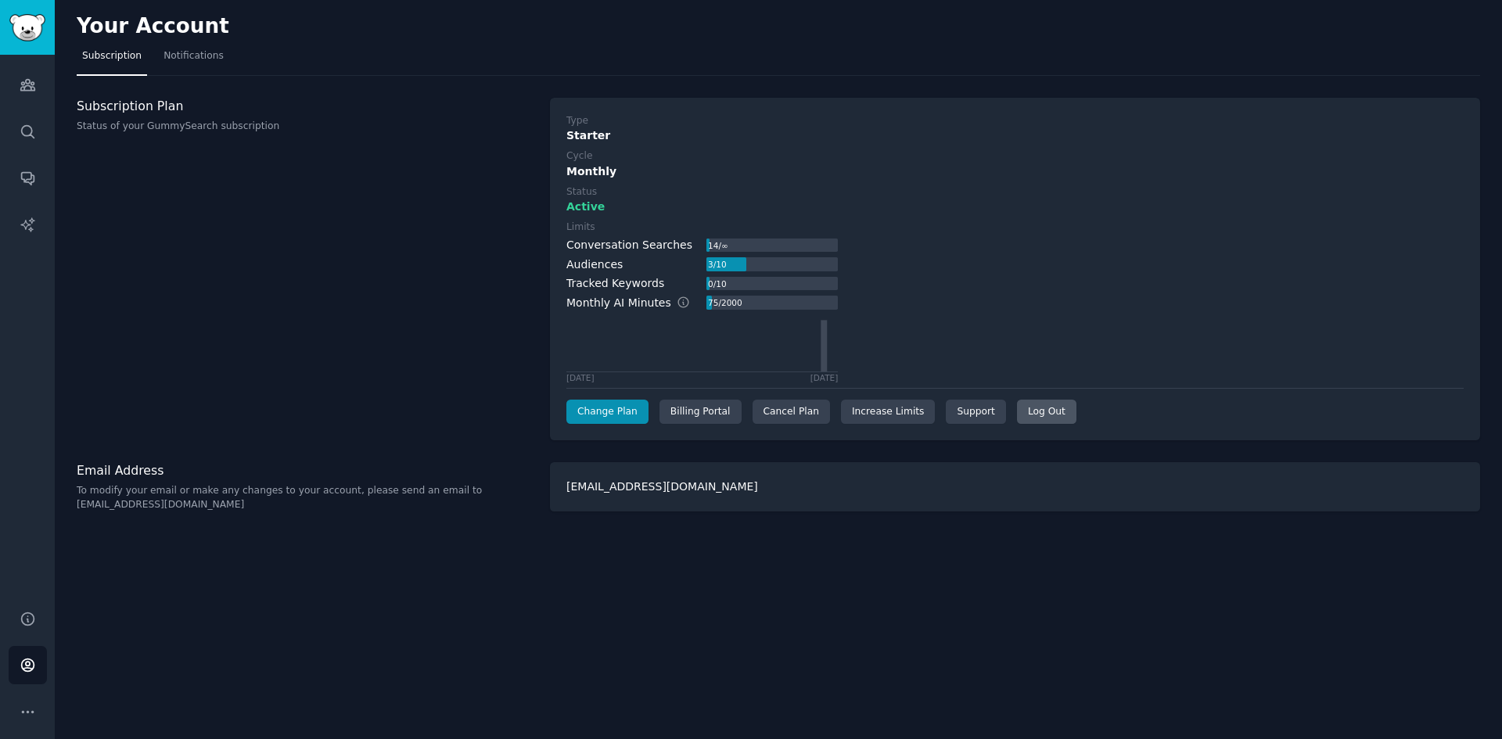
click at [1033, 405] on div "Log Out" at bounding box center [1046, 412] width 59 height 25
